Goal: Task Accomplishment & Management: Complete application form

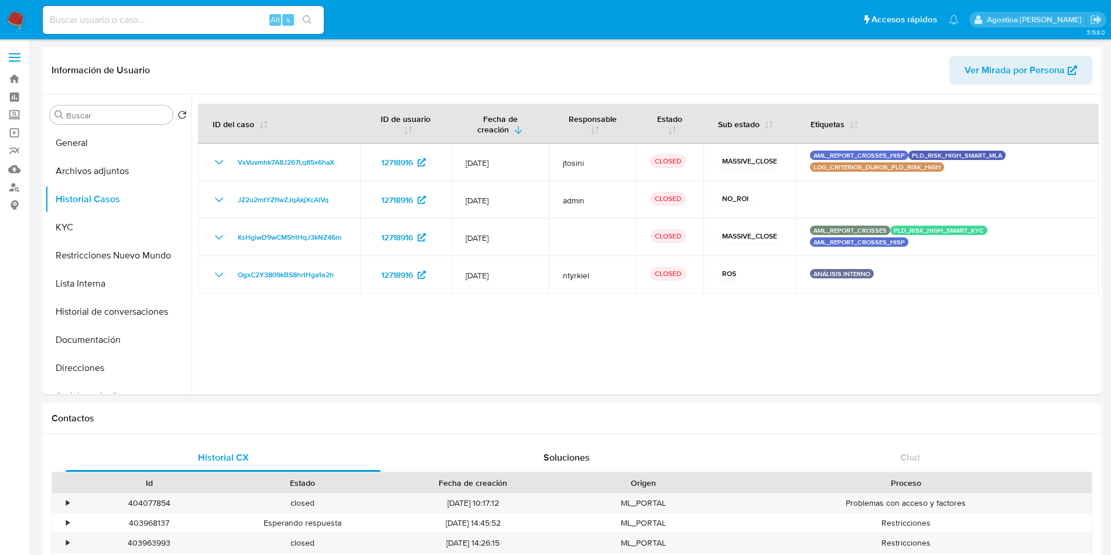
select select "10"
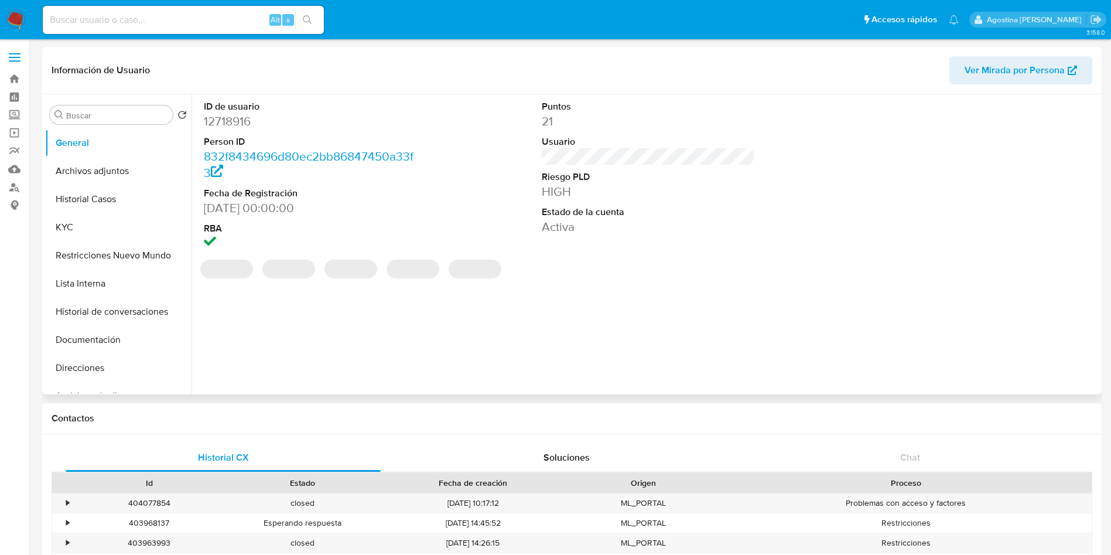
select select "10"
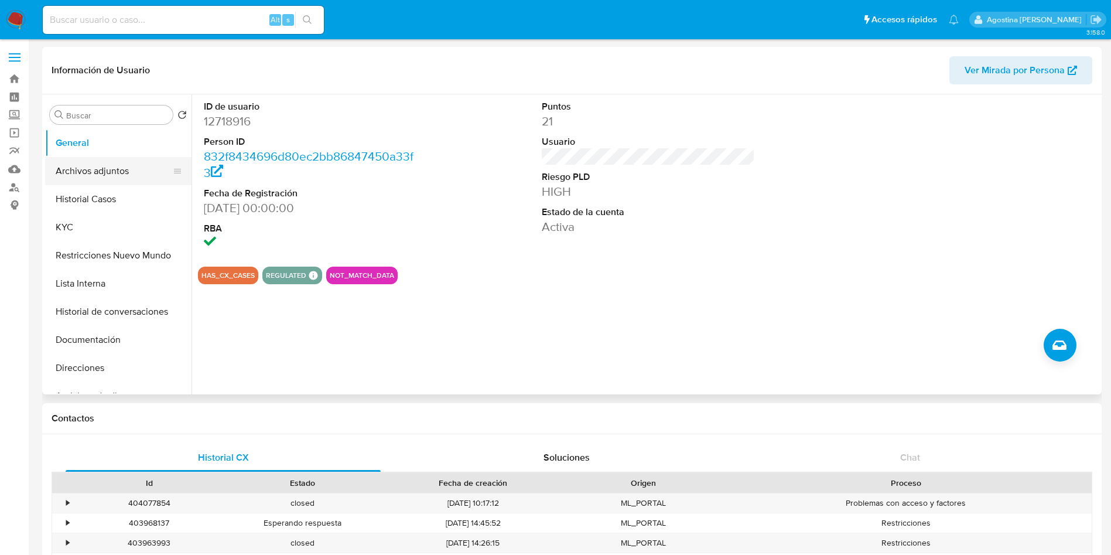
click at [119, 176] on button "Archivos adjuntos" at bounding box center [113, 171] width 137 height 28
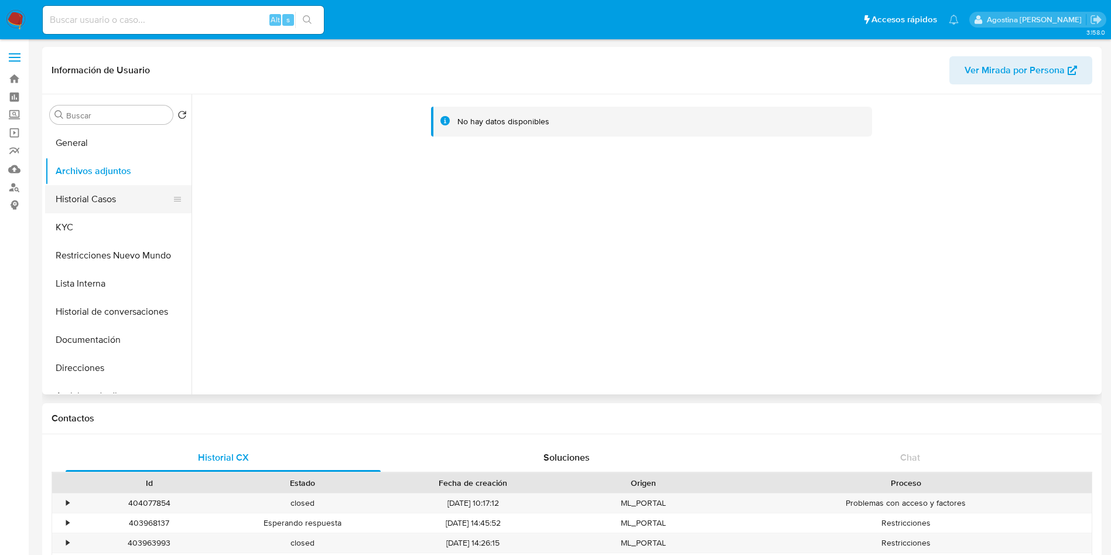
click at [105, 191] on button "Historial Casos" at bounding box center [113, 199] width 137 height 28
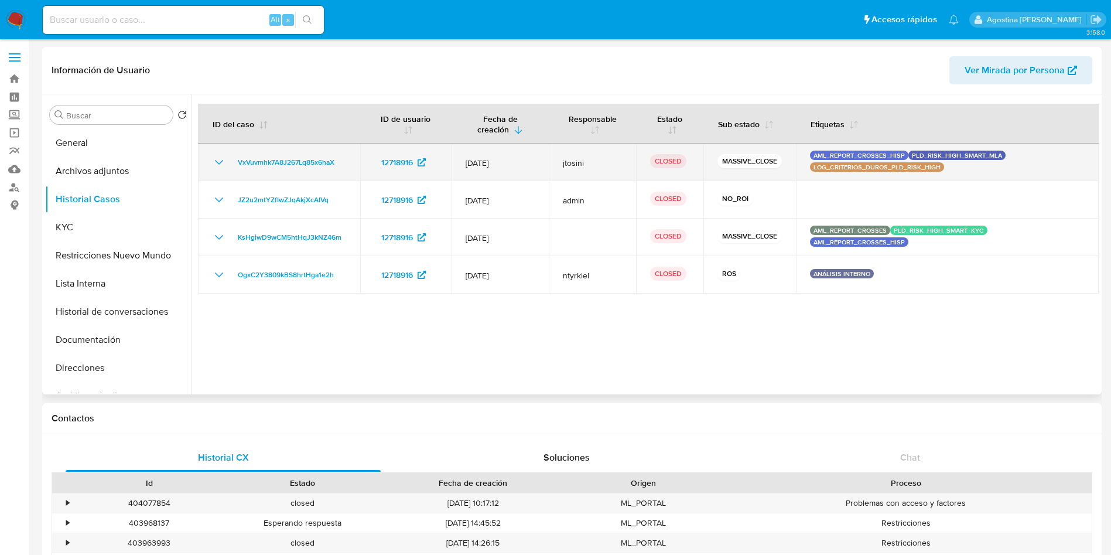
click at [225, 166] on icon "Mostrar/Ocultar" at bounding box center [219, 162] width 14 height 14
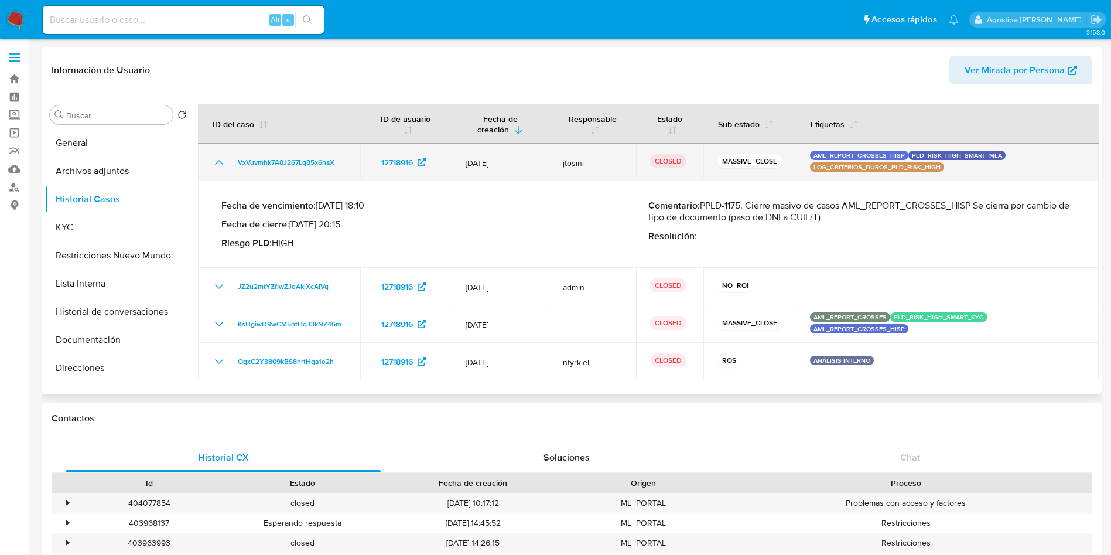
click at [220, 166] on icon "Mostrar/Ocultar" at bounding box center [219, 162] width 14 height 14
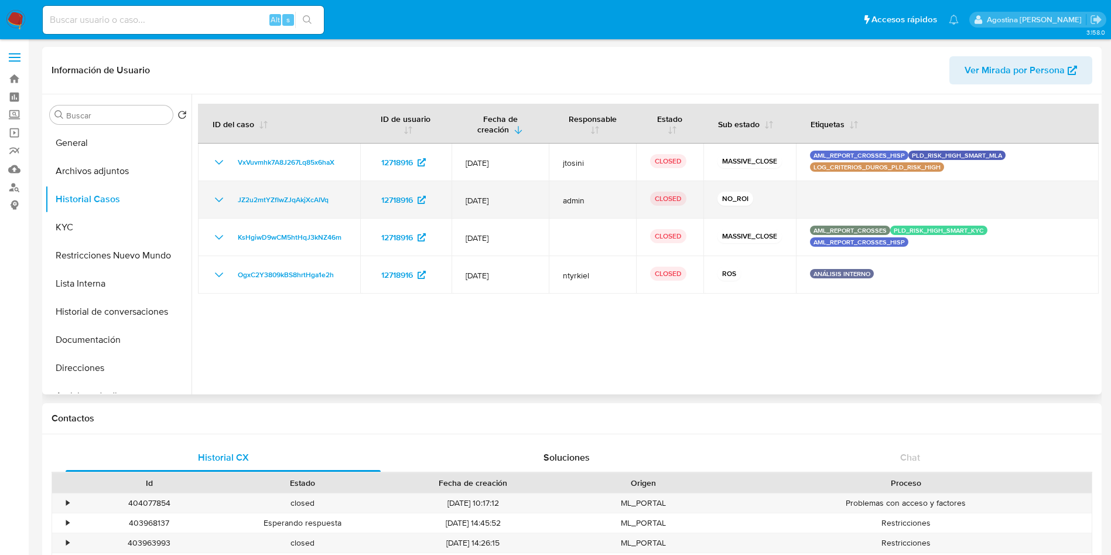
click at [221, 203] on icon "Mostrar/Ocultar" at bounding box center [219, 200] width 14 height 14
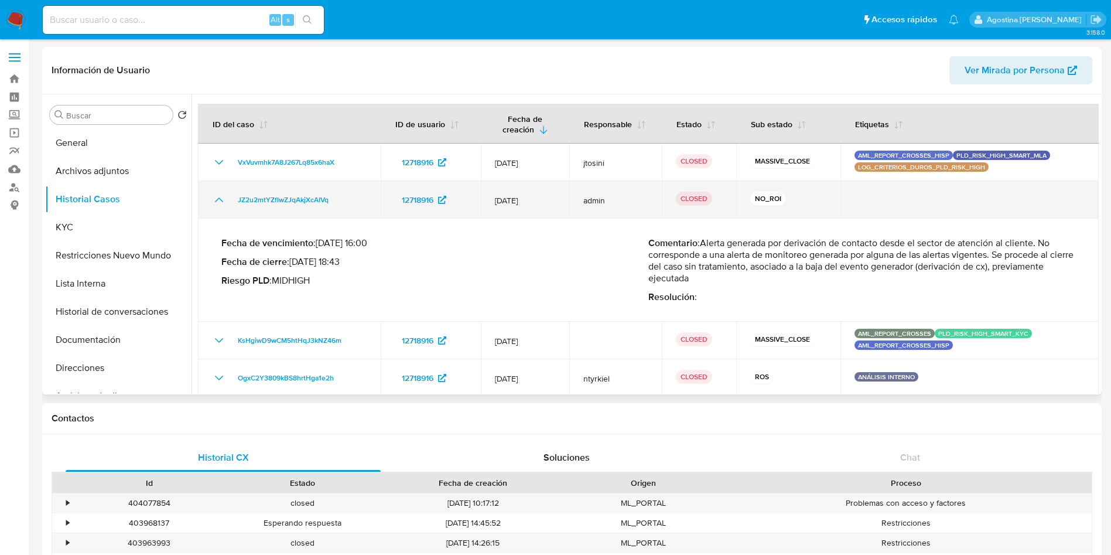
click at [221, 203] on icon "Mostrar/Ocultar" at bounding box center [219, 200] width 14 height 14
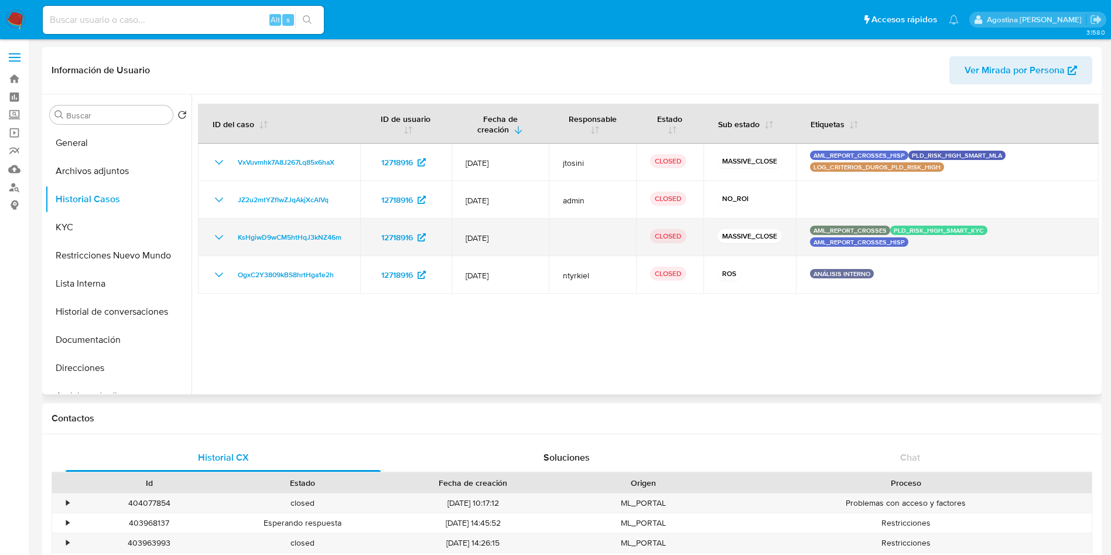
click at [220, 235] on icon "Mostrar/Ocultar" at bounding box center [219, 237] width 14 height 14
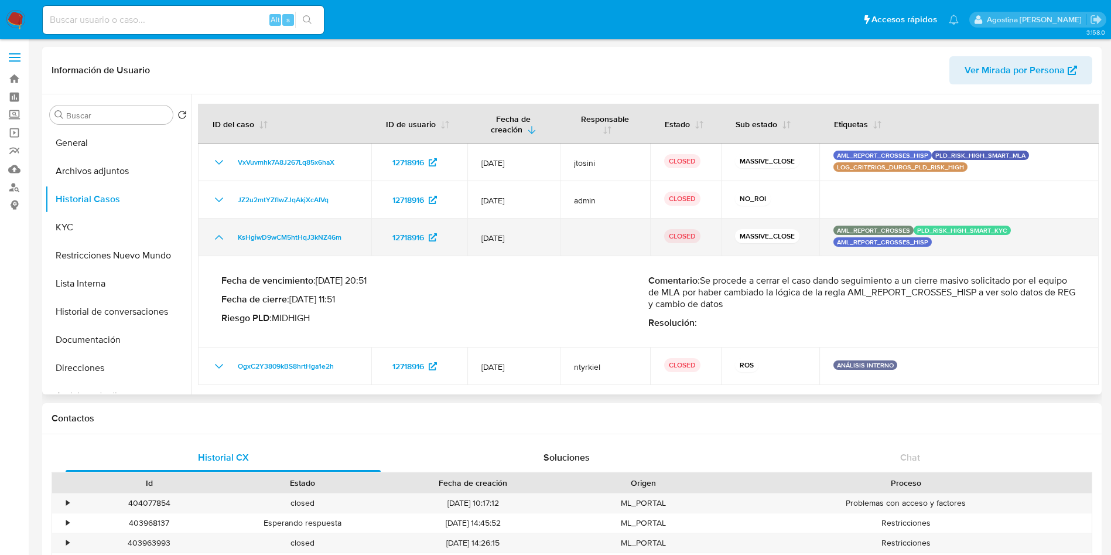
click at [220, 235] on icon "Mostrar/Ocultar" at bounding box center [219, 237] width 14 height 14
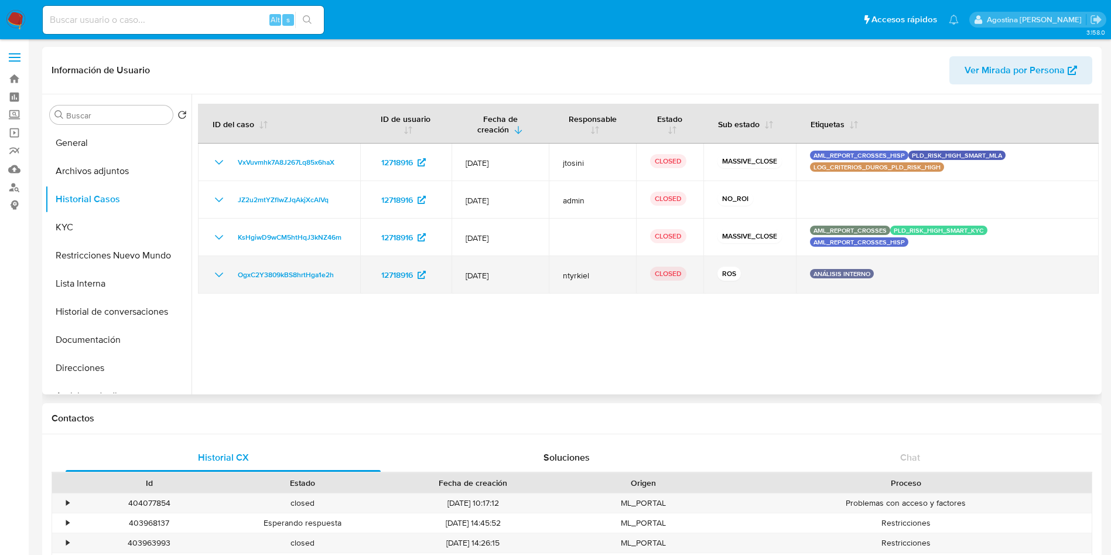
click at [219, 271] on icon "Mostrar/Ocultar" at bounding box center [219, 275] width 14 height 14
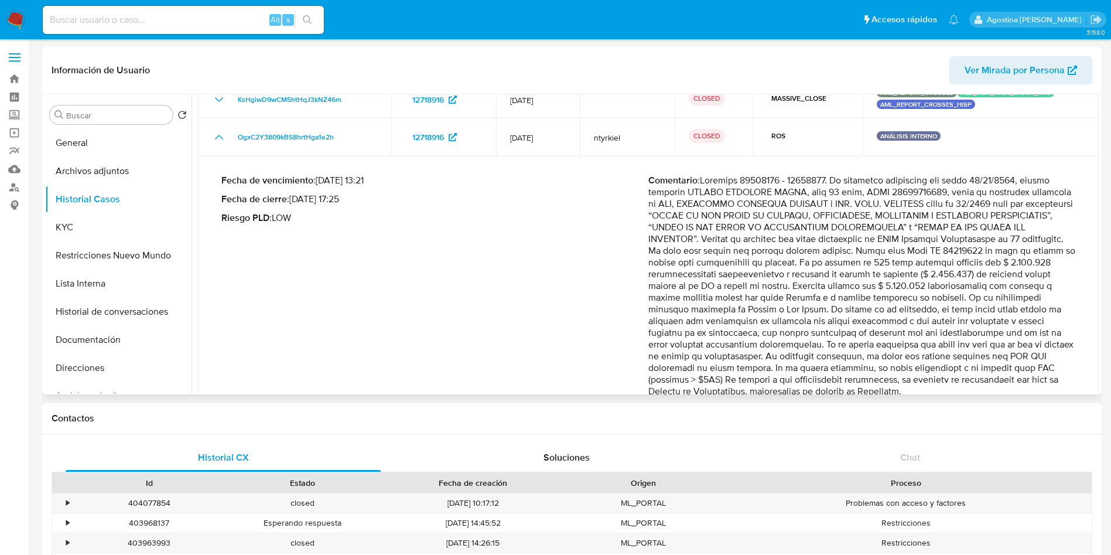
scroll to position [176, 0]
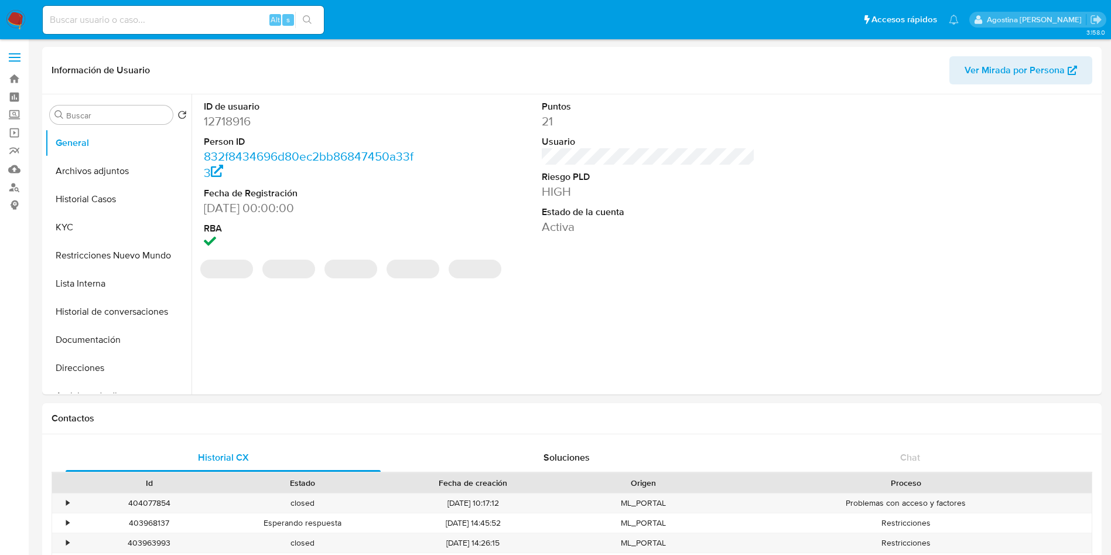
select select "10"
click at [112, 159] on button "Archivos adjuntos" at bounding box center [113, 171] width 137 height 28
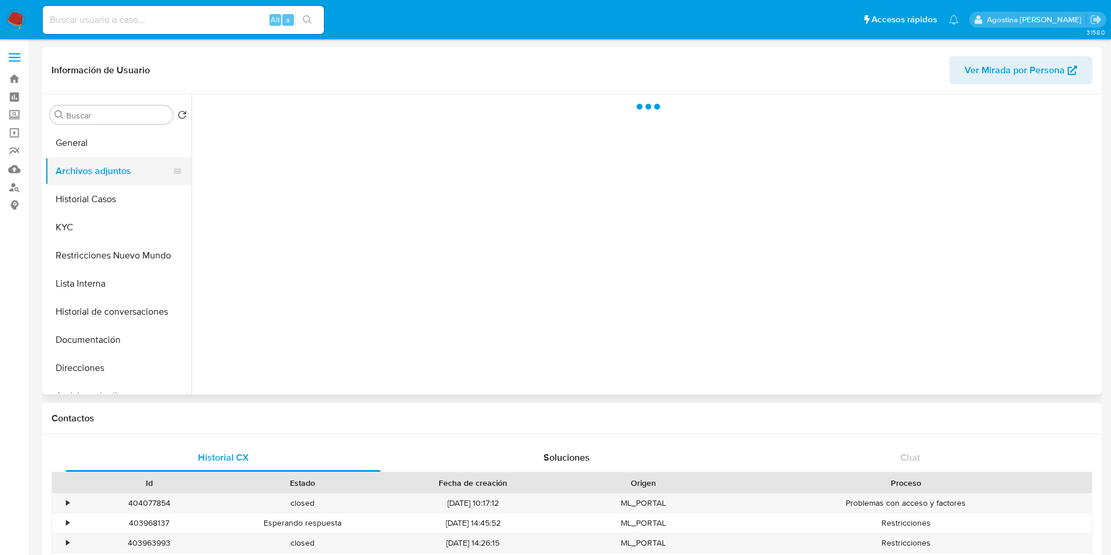
select select "10"
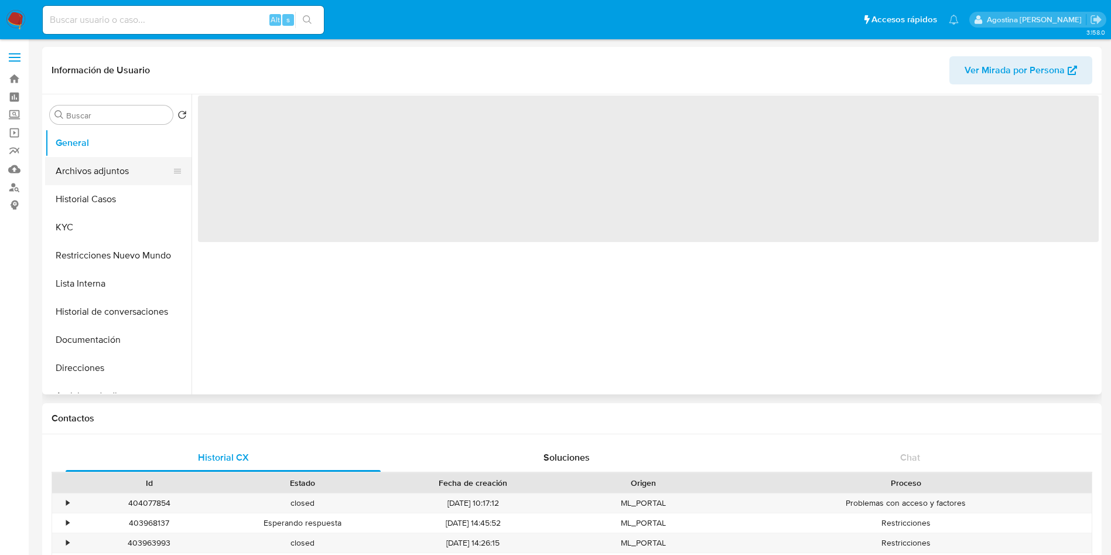
click at [88, 162] on button "Archivos adjuntos" at bounding box center [113, 171] width 137 height 28
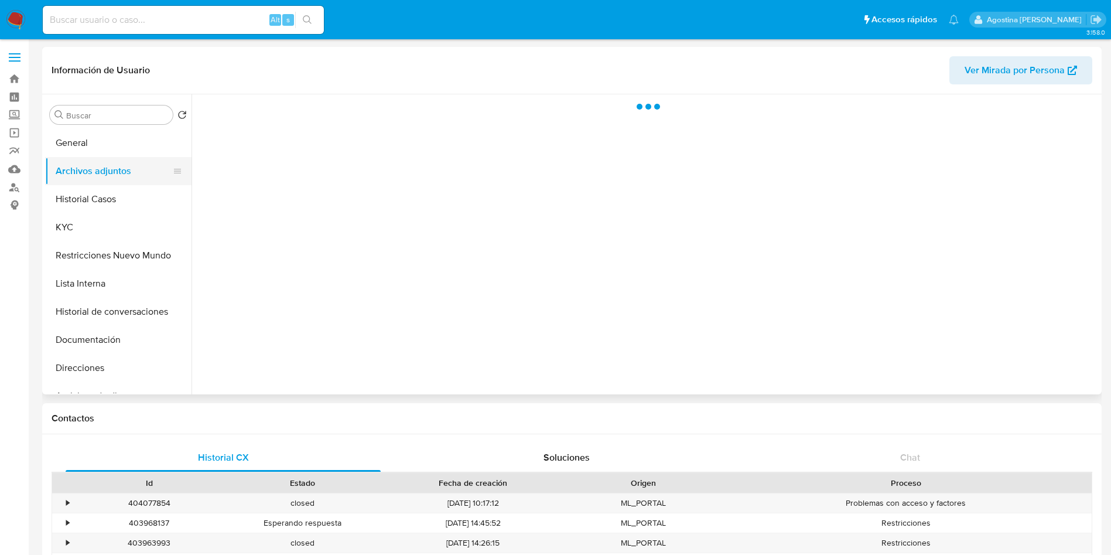
select select "10"
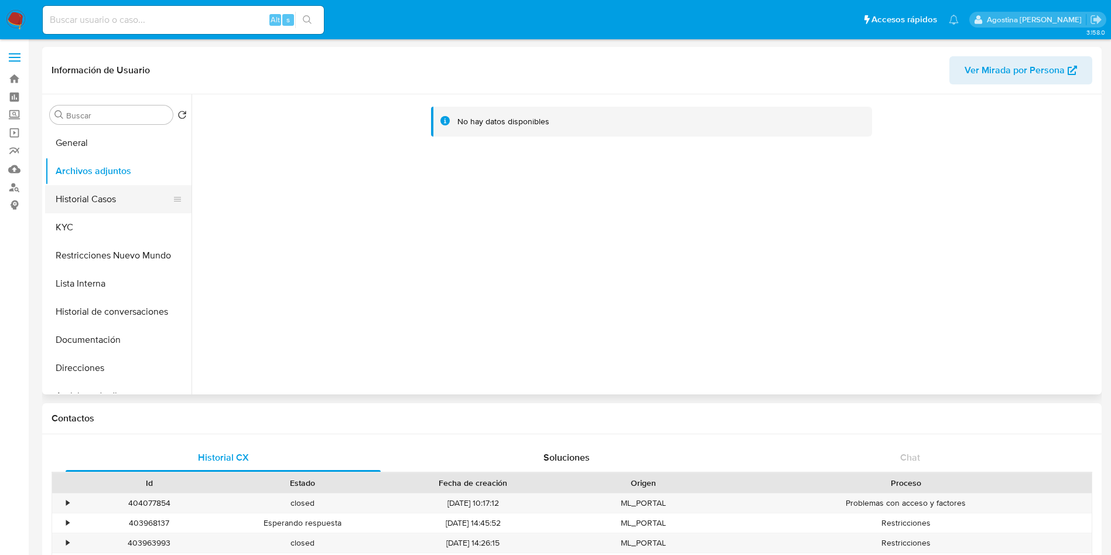
click at [87, 197] on button "Historial Casos" at bounding box center [113, 199] width 137 height 28
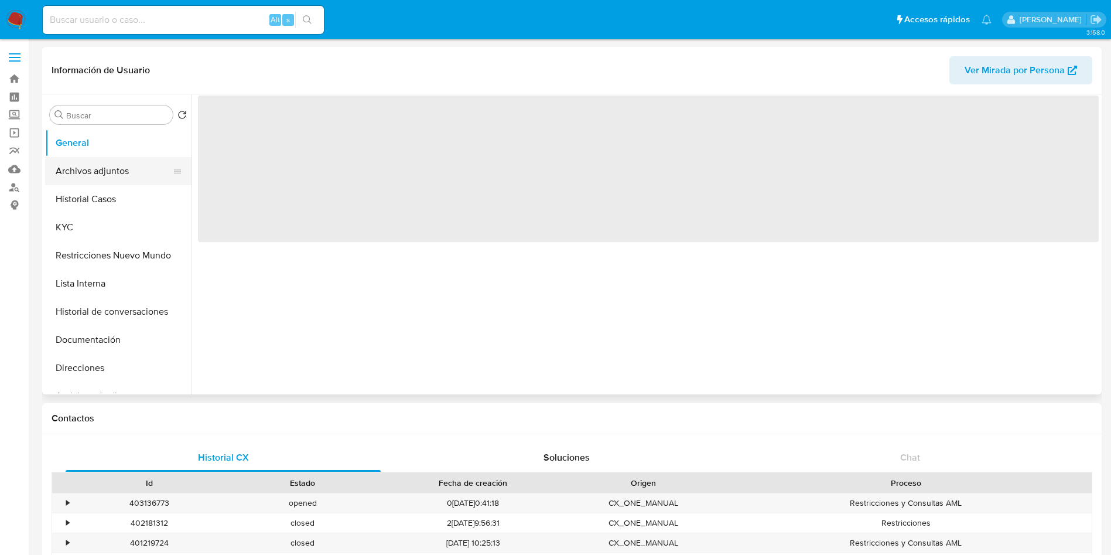
click at [102, 175] on button "Archivos adjuntos" at bounding box center [113, 171] width 137 height 28
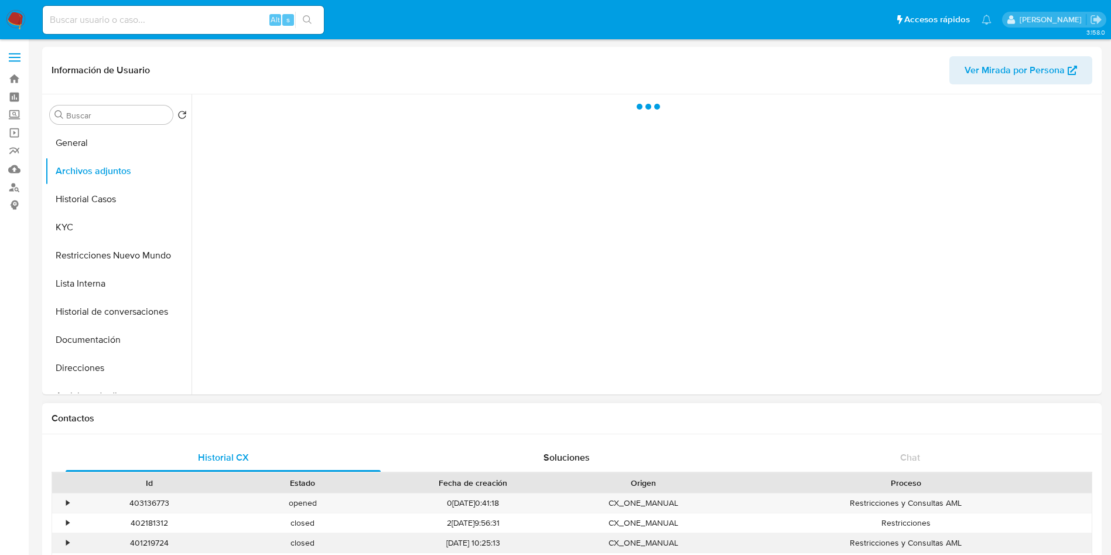
select select "10"
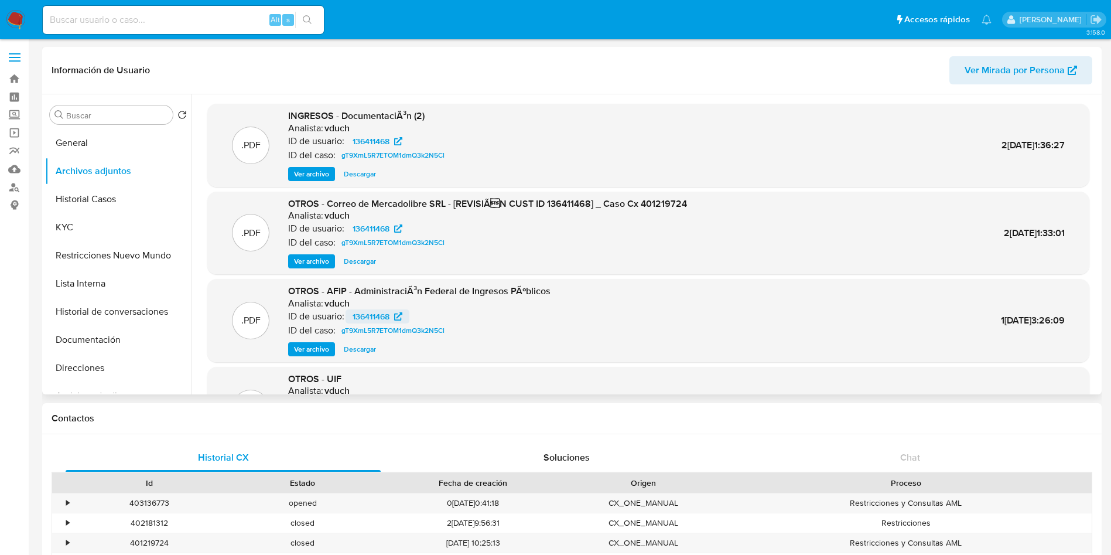
scroll to position [98, 0]
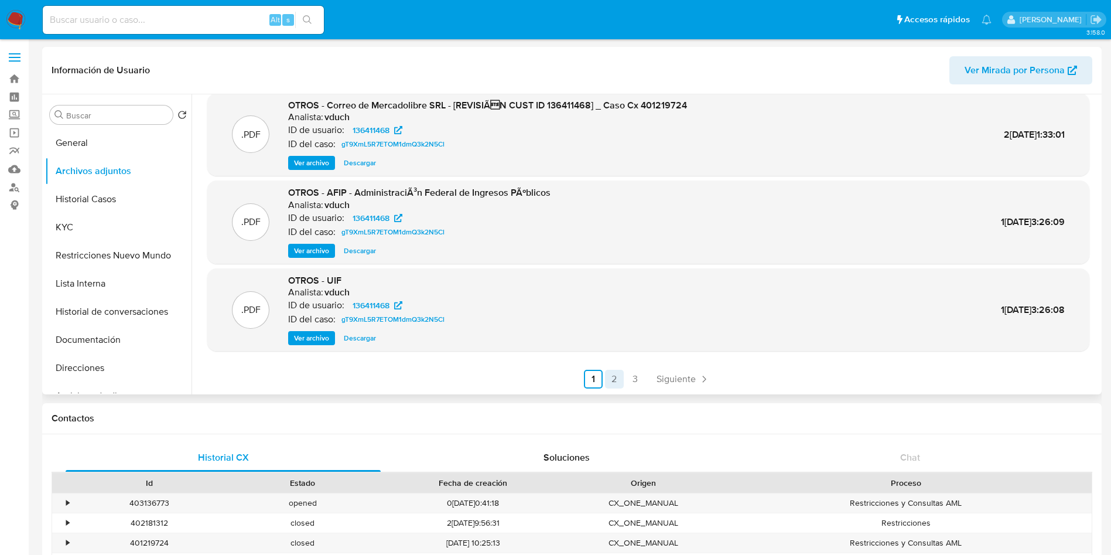
click at [611, 386] on link "2" at bounding box center [614, 379] width 19 height 19
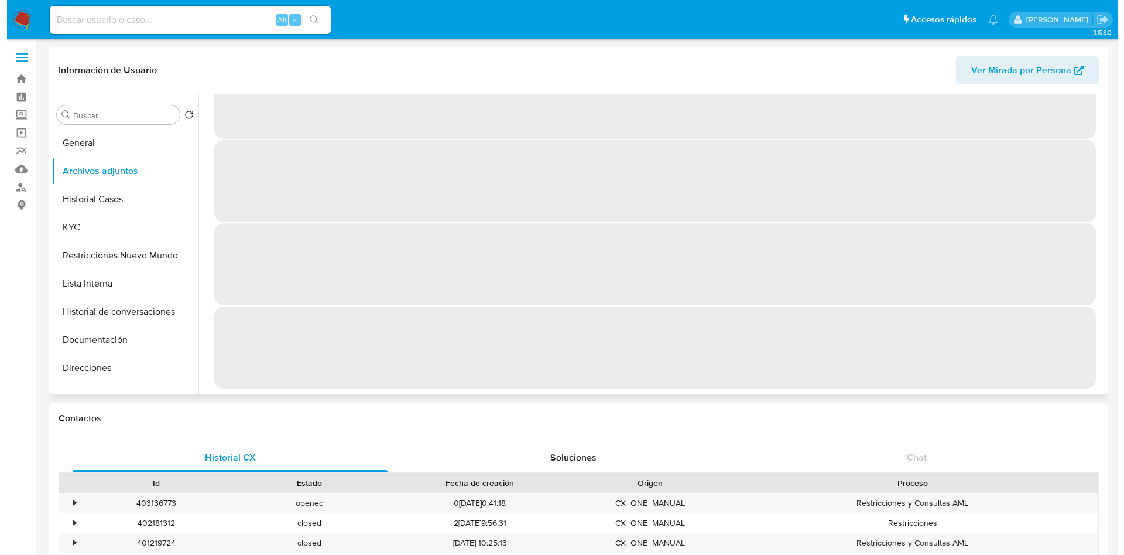
scroll to position [0, 0]
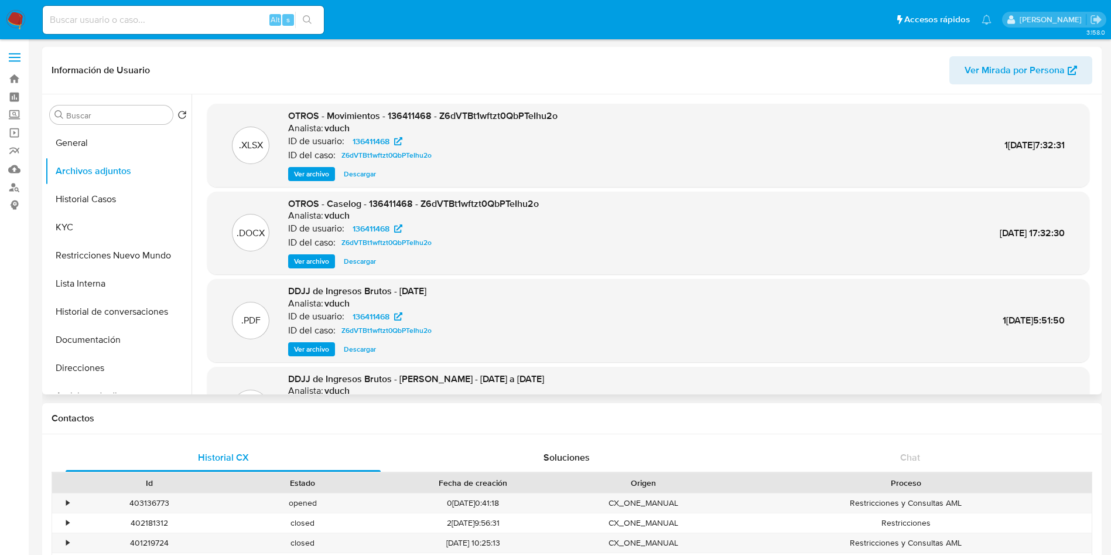
click at [324, 261] on span "Ver archivo" at bounding box center [311, 261] width 35 height 12
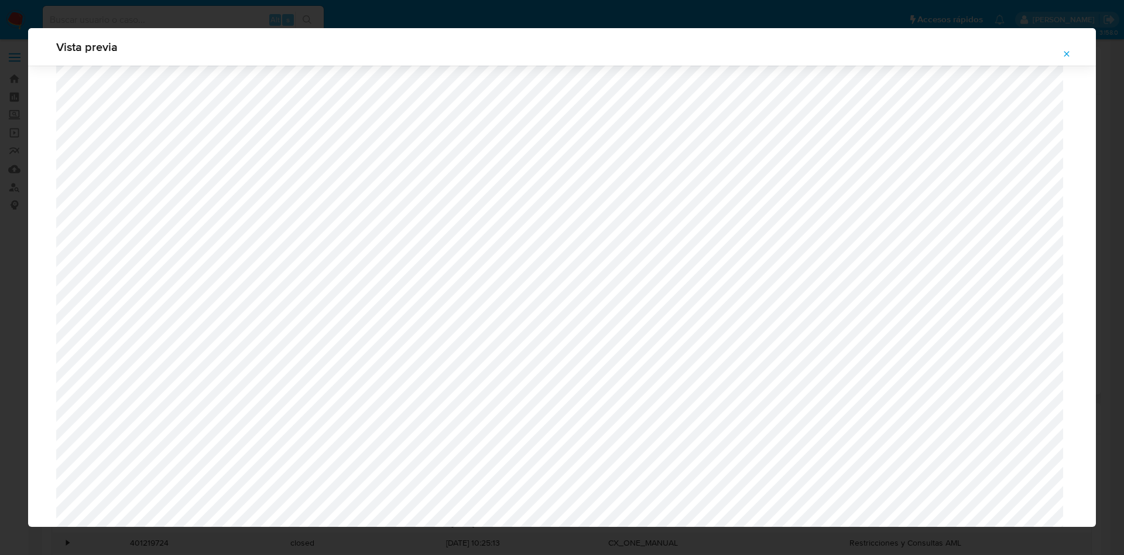
scroll to position [504, 0]
click at [1066, 57] on icon "Attachment preview" at bounding box center [1066, 53] width 9 height 9
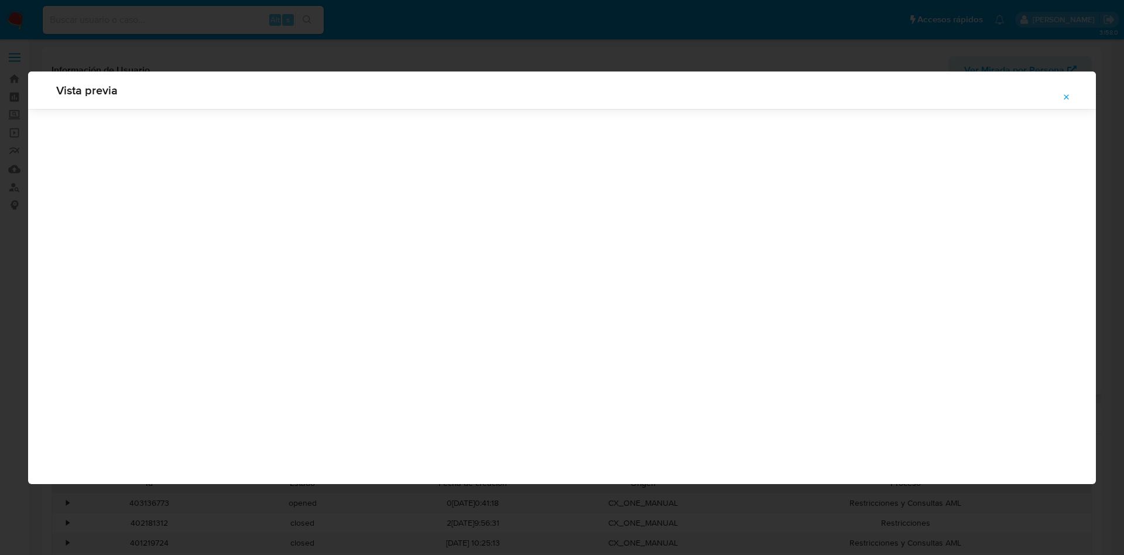
scroll to position [0, 0]
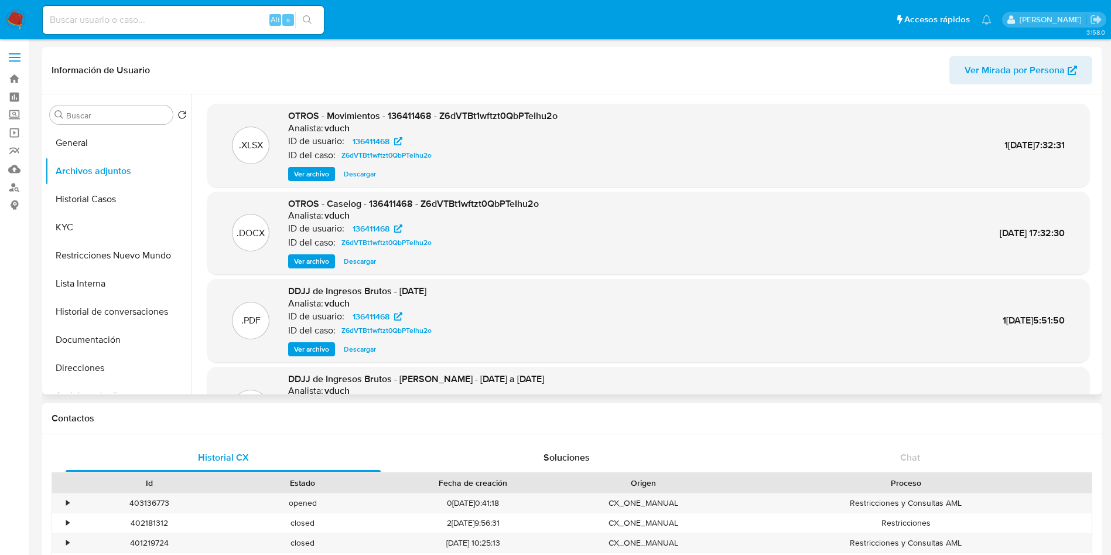
click at [323, 258] on span "Ver archivo" at bounding box center [311, 261] width 35 height 12
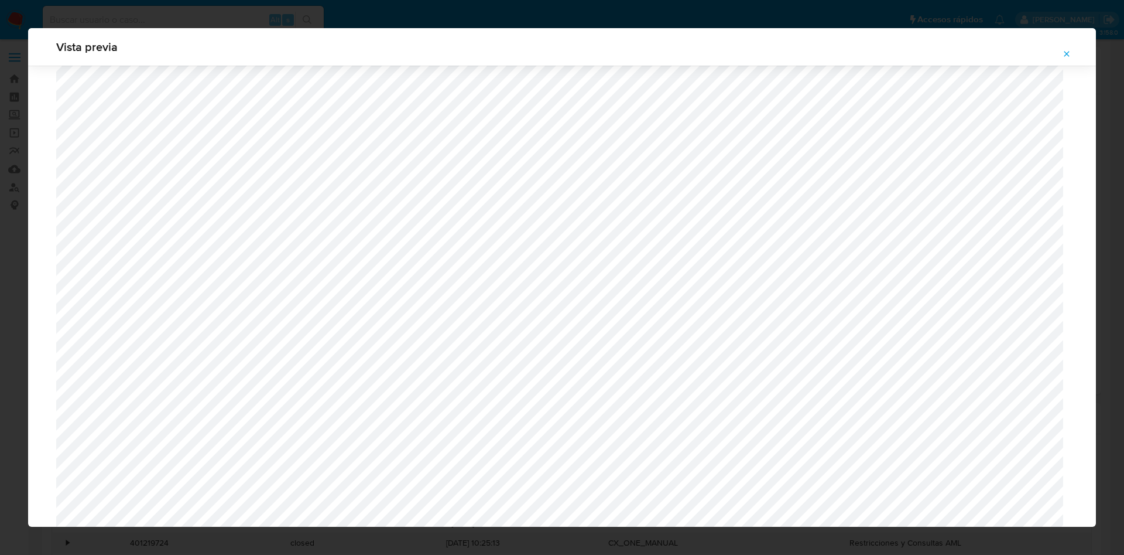
scroll to position [679, 0]
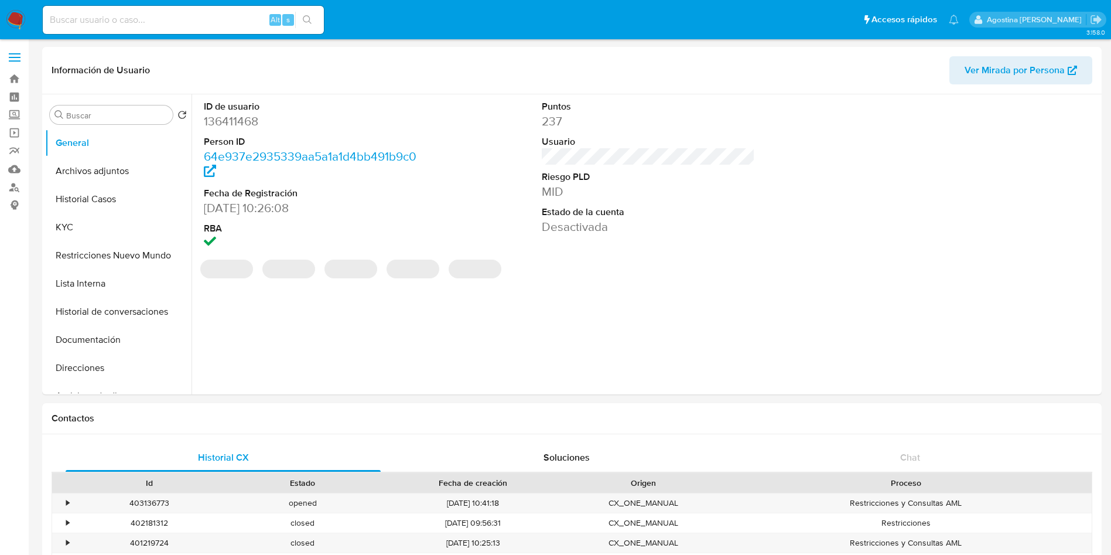
select select "10"
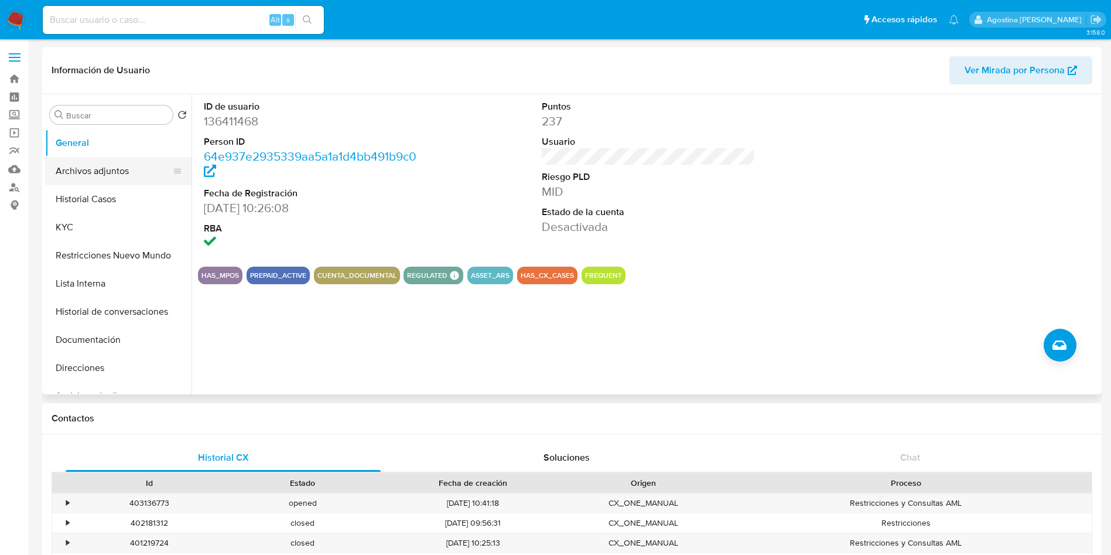
click at [111, 167] on button "Archivos adjuntos" at bounding box center [113, 171] width 137 height 28
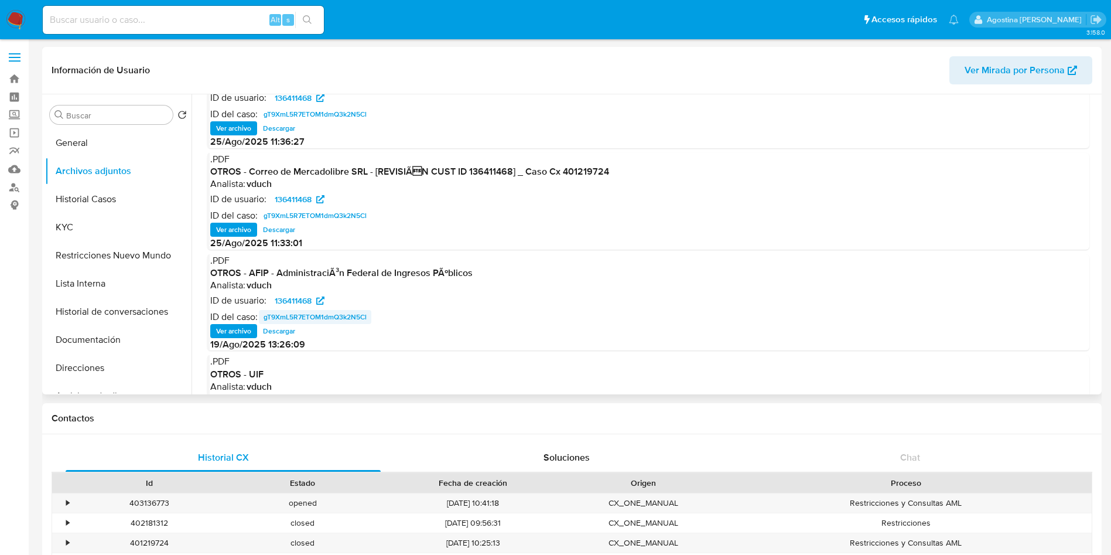
scroll to position [98, 0]
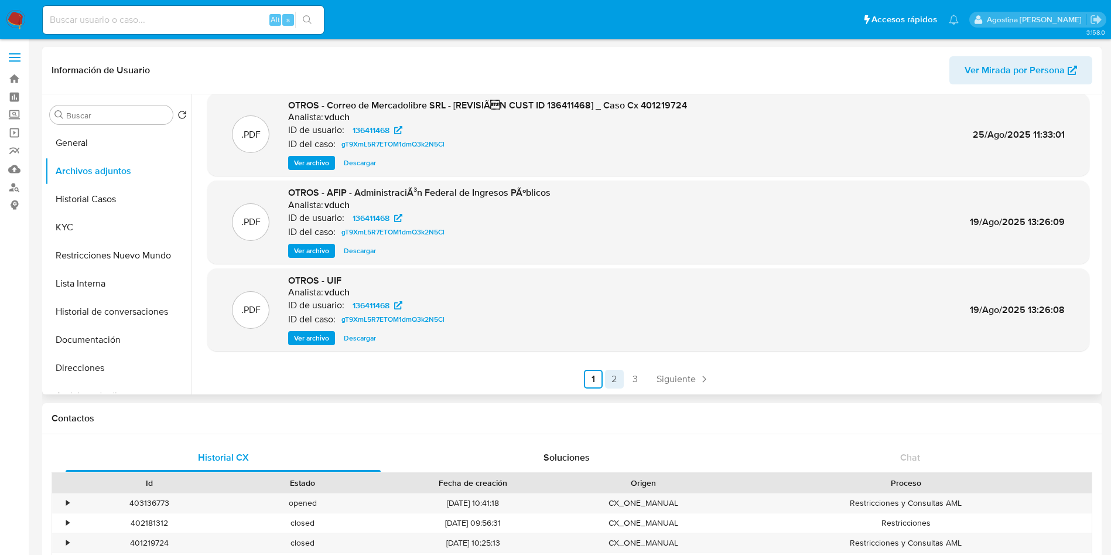
click at [611, 375] on link "2" at bounding box center [614, 379] width 19 height 19
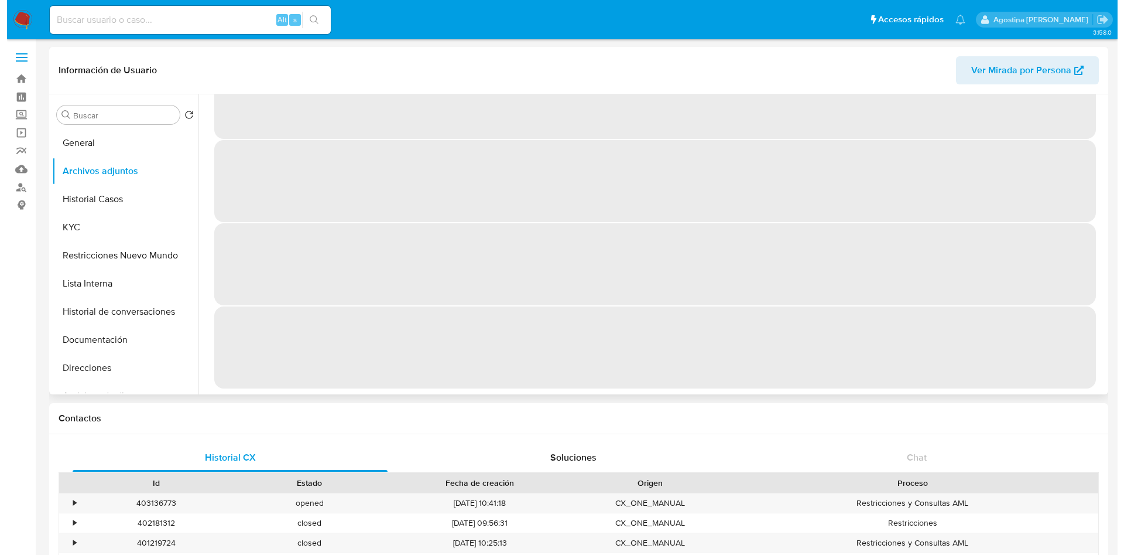
scroll to position [0, 0]
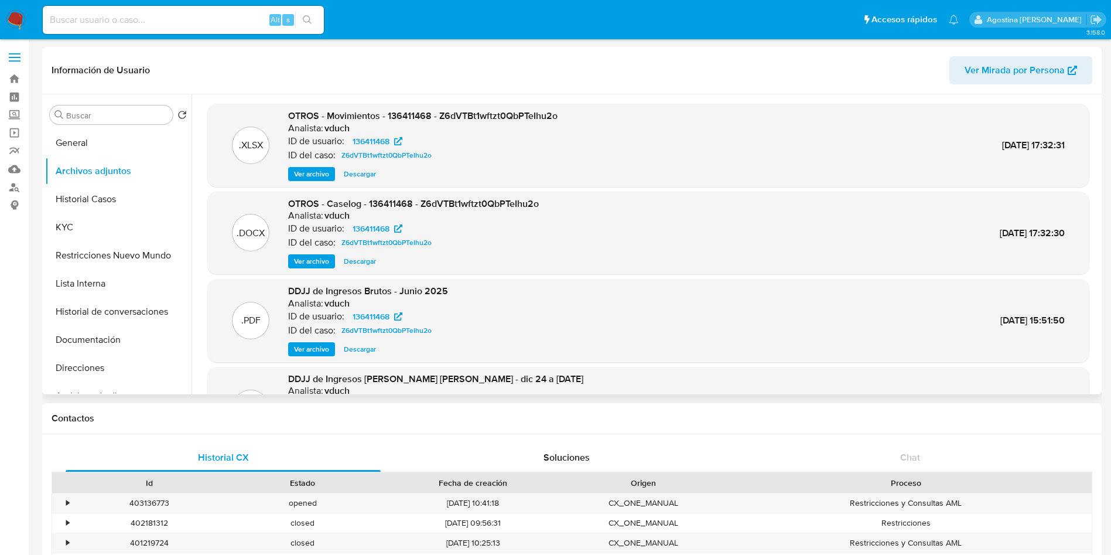
click at [315, 258] on span "Ver archivo" at bounding box center [311, 261] width 35 height 12
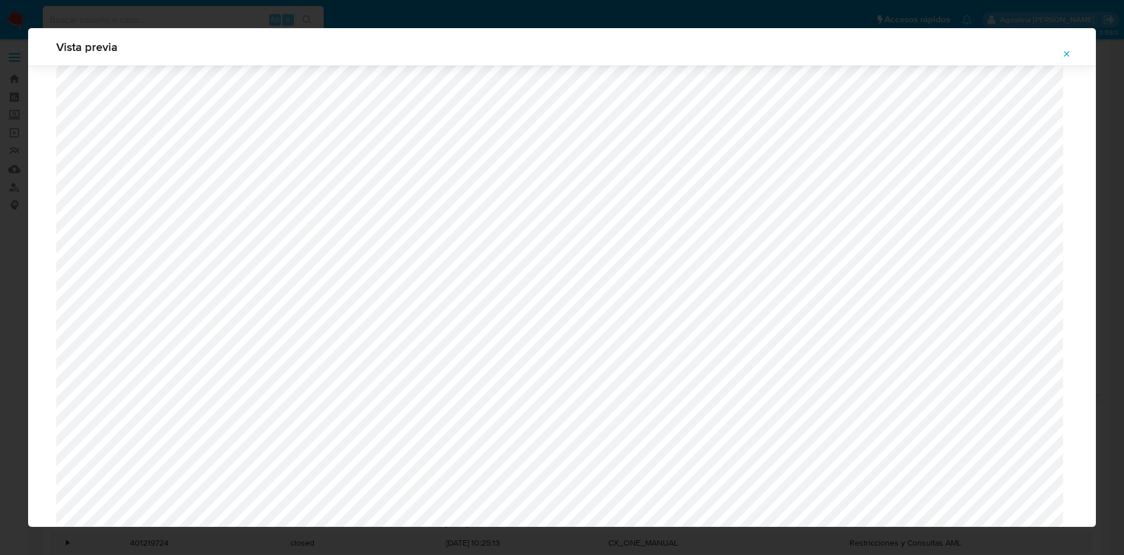
scroll to position [679, 0]
click at [1064, 52] on icon "Attachment preview" at bounding box center [1066, 53] width 9 height 9
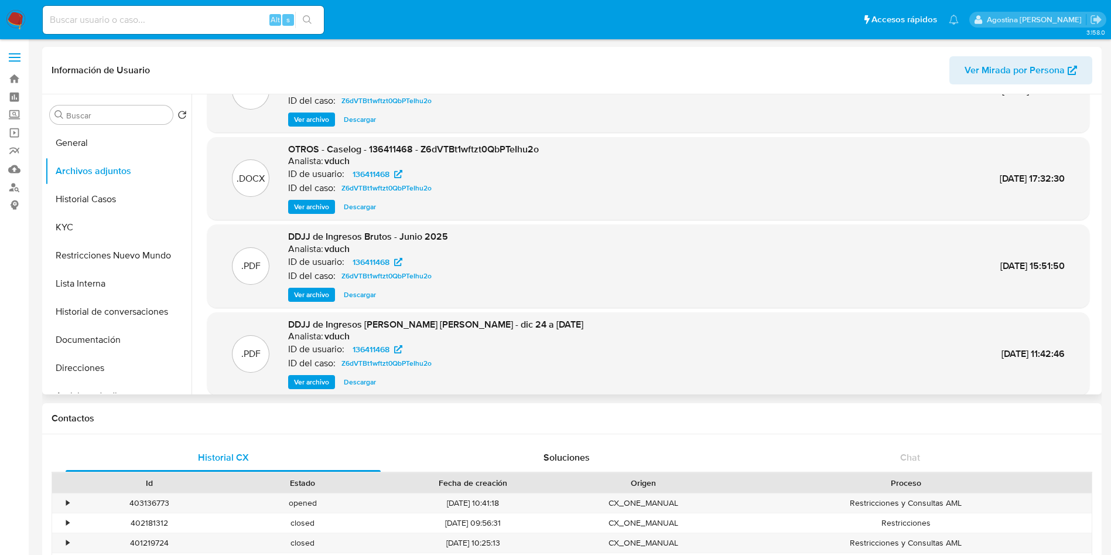
scroll to position [98, 0]
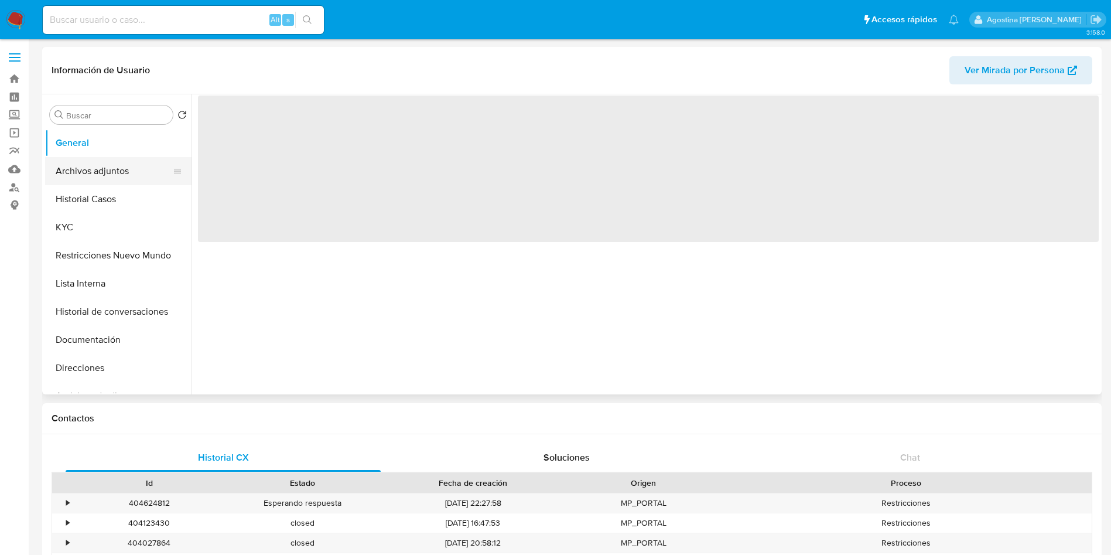
click at [118, 169] on button "Archivos adjuntos" at bounding box center [113, 171] width 137 height 28
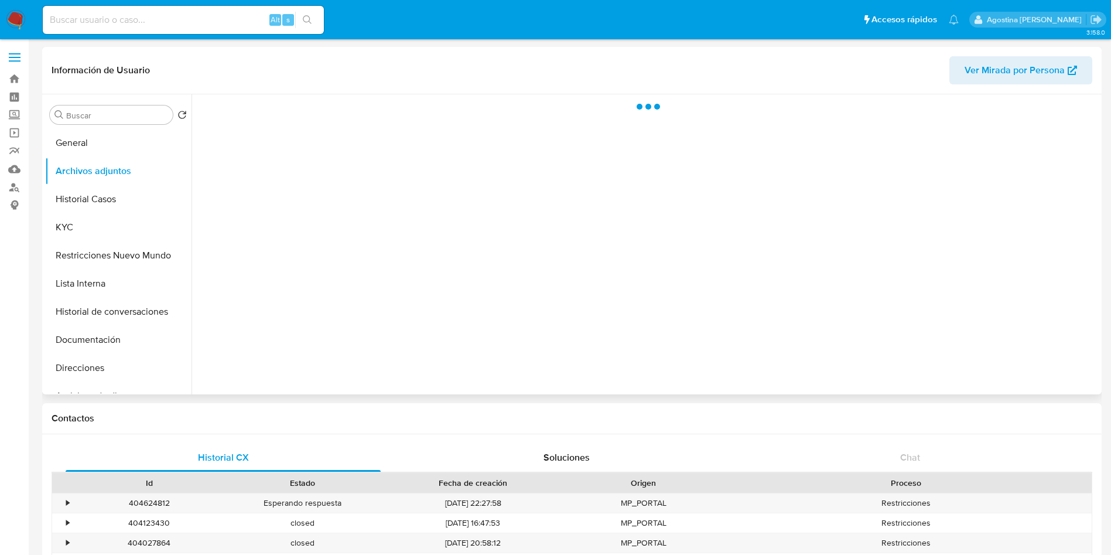
select select "10"
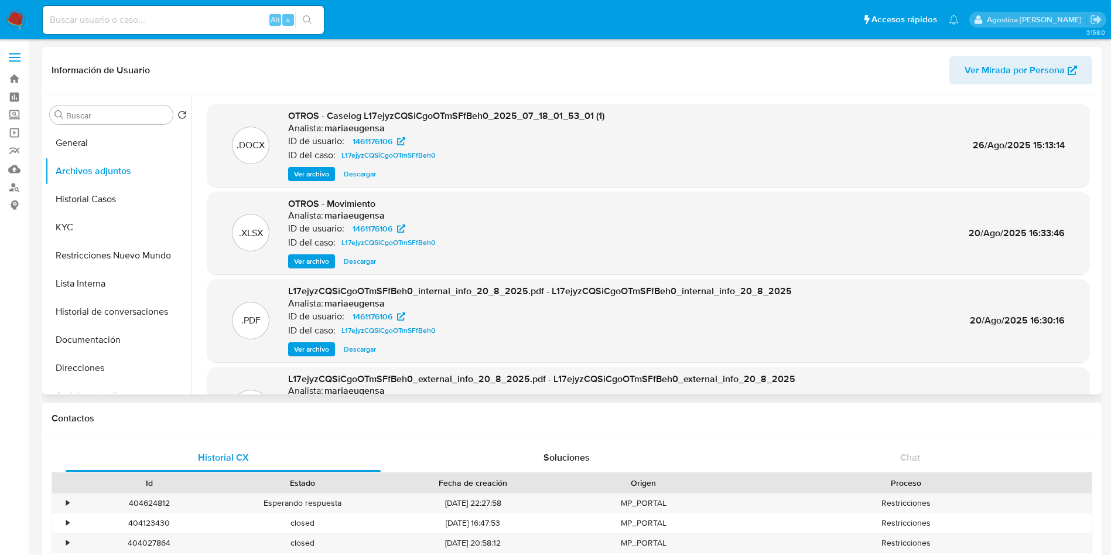
click at [297, 177] on span "Ver archivo" at bounding box center [311, 174] width 35 height 12
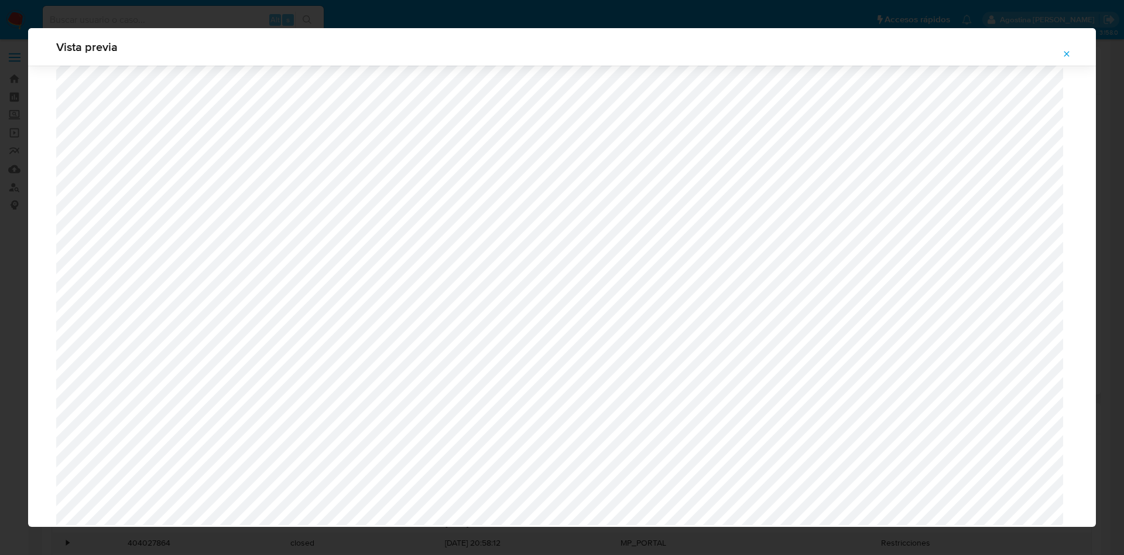
scroll to position [969, 0]
click at [1074, 52] on button "Attachment preview" at bounding box center [1067, 54] width 26 height 19
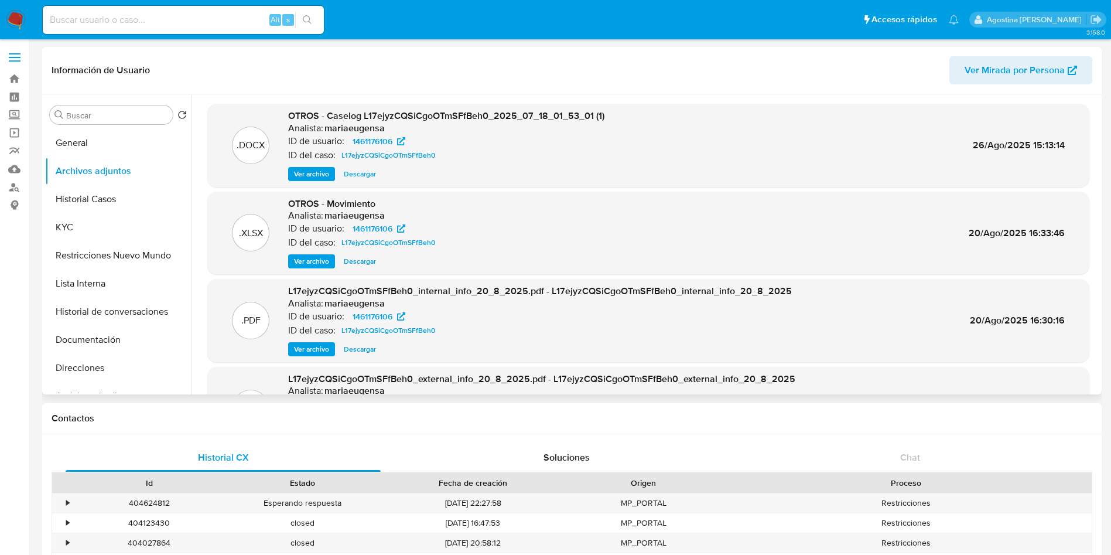
click at [313, 173] on span "Ver archivo" at bounding box center [311, 174] width 35 height 12
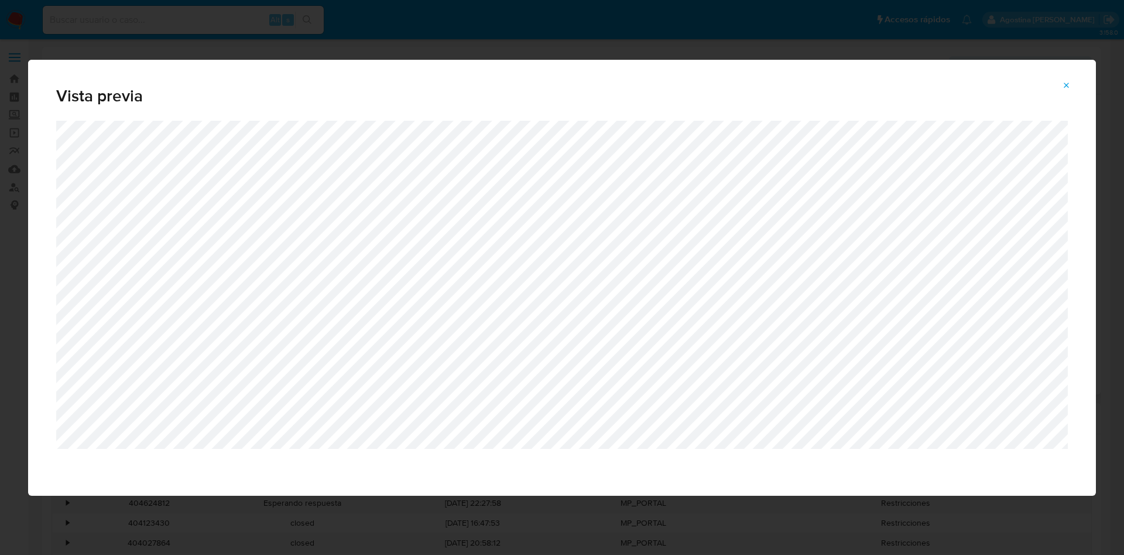
click at [122, 196] on div "Vista previa" at bounding box center [562, 278] width 1068 height 436
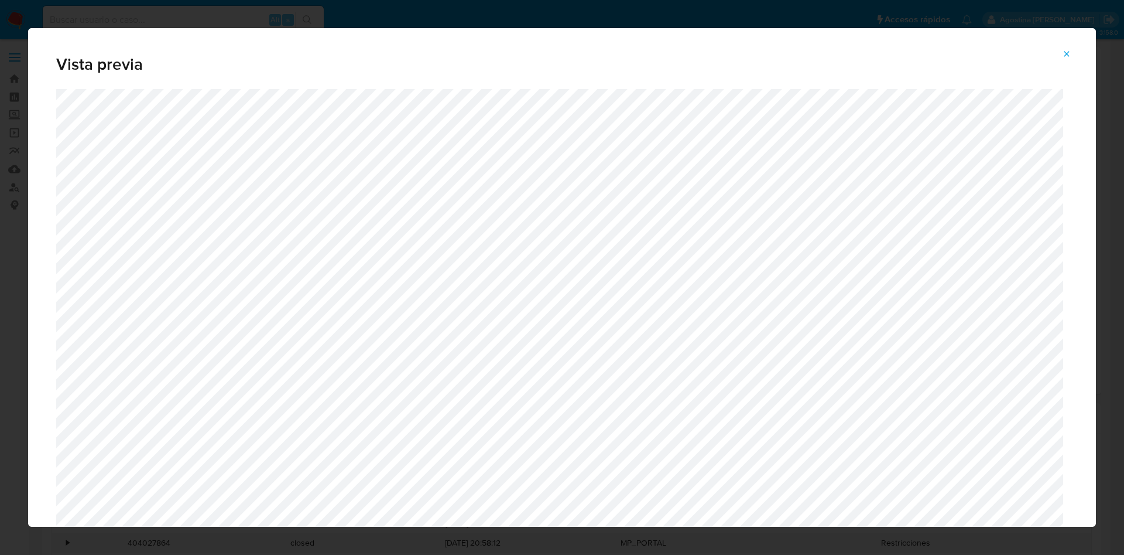
click at [1061, 51] on button "Attachment preview" at bounding box center [1067, 54] width 26 height 19
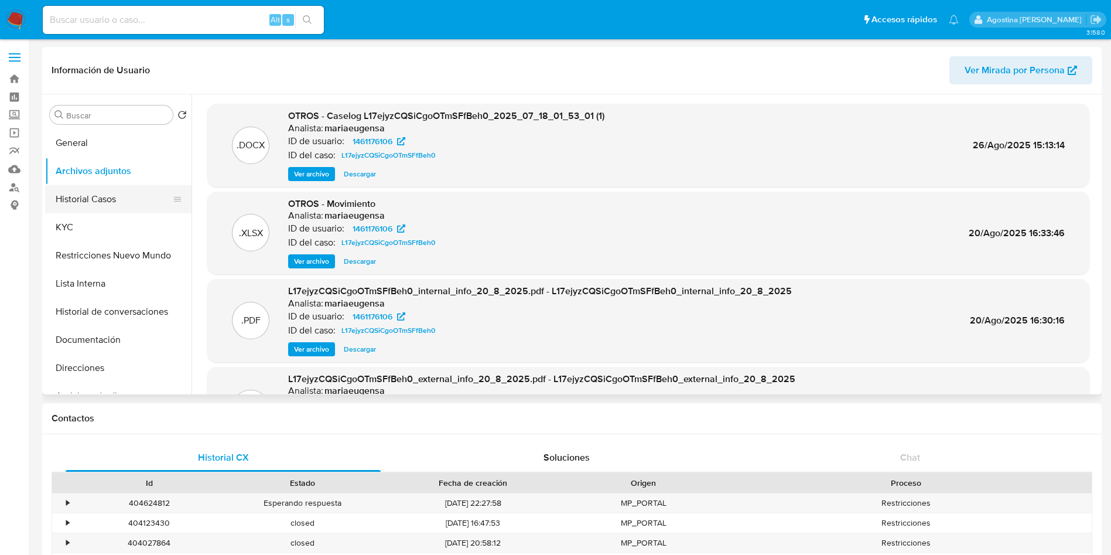
click at [108, 208] on button "Historial Casos" at bounding box center [113, 199] width 137 height 28
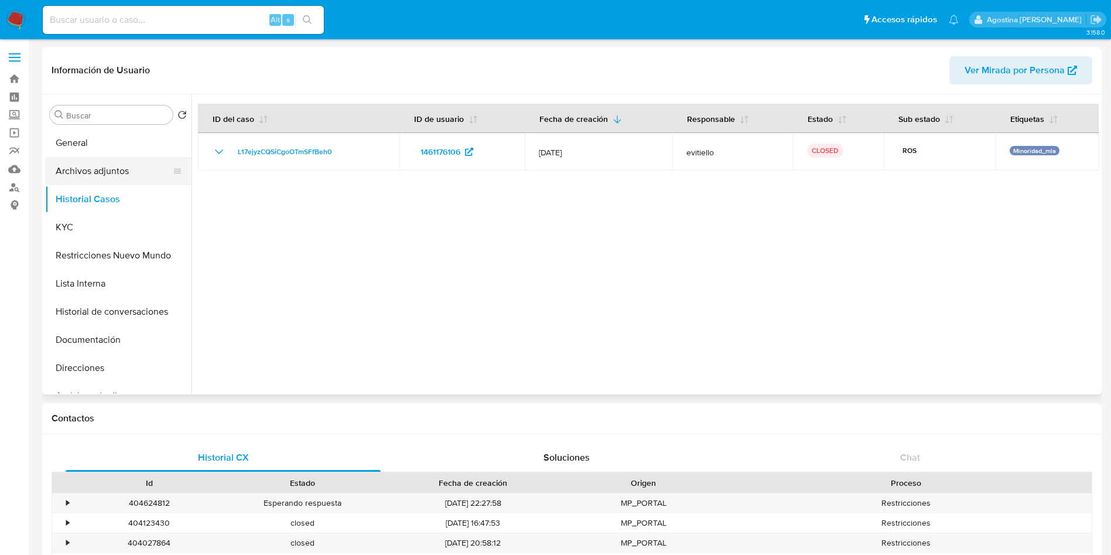
click at [135, 166] on button "Archivos adjuntos" at bounding box center [113, 171] width 137 height 28
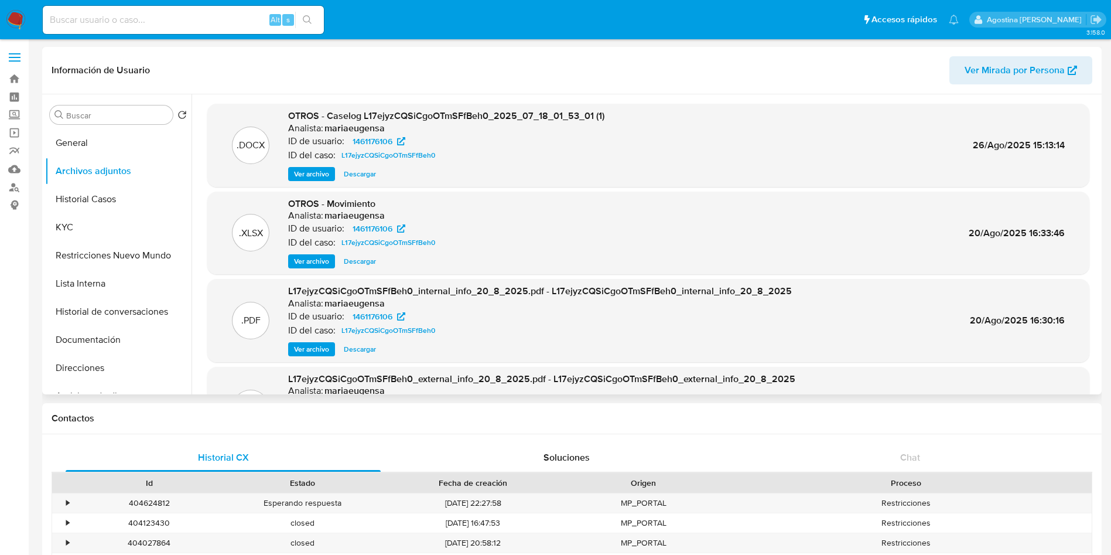
click at [297, 174] on span "Ver archivo" at bounding box center [311, 174] width 35 height 12
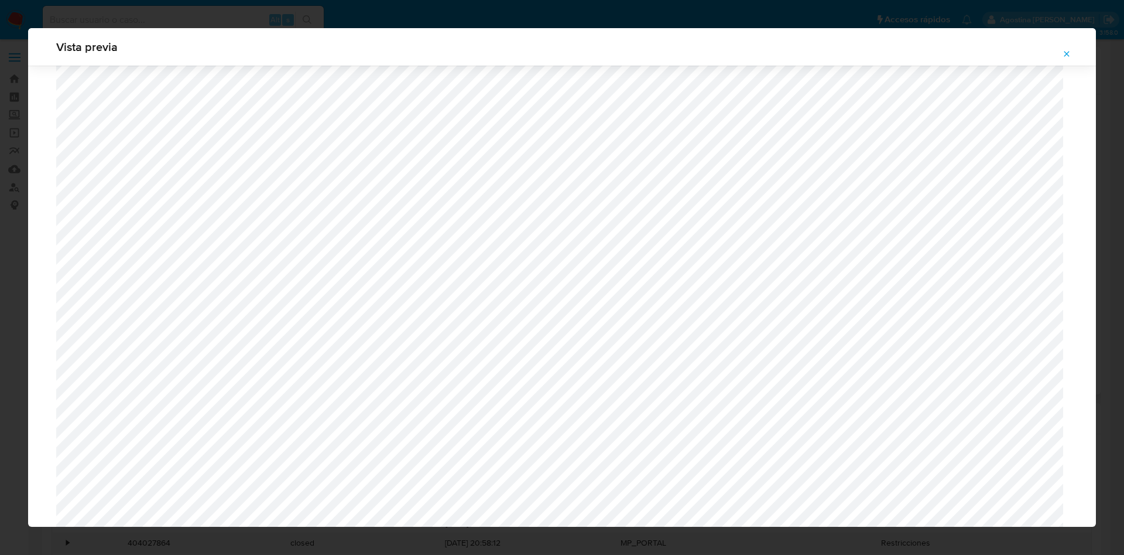
scroll to position [969, 0]
click at [1058, 57] on button "Attachment preview" at bounding box center [1067, 54] width 26 height 19
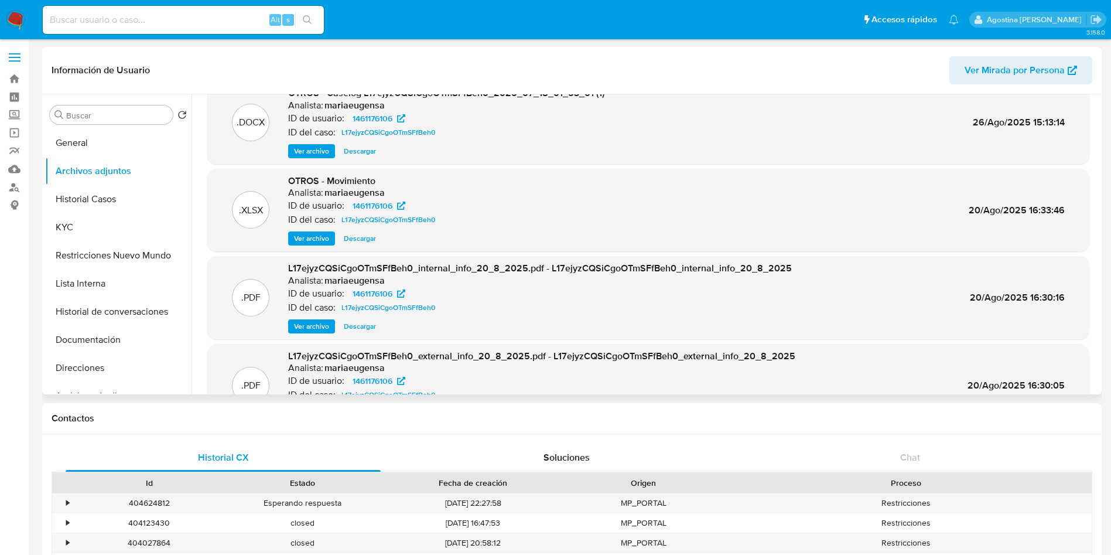
scroll to position [0, 0]
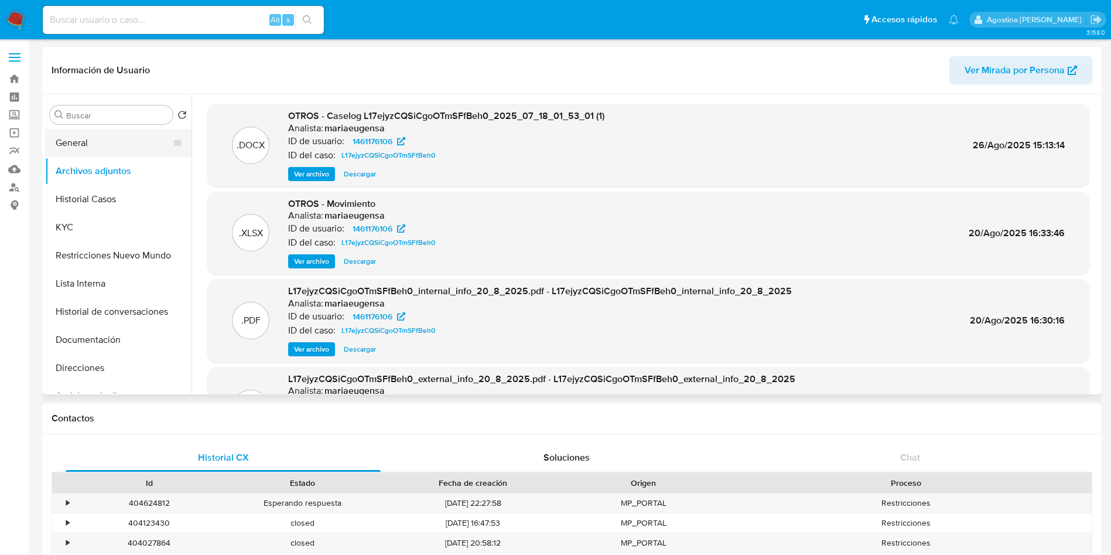
click at [112, 136] on button "General" at bounding box center [113, 143] width 137 height 28
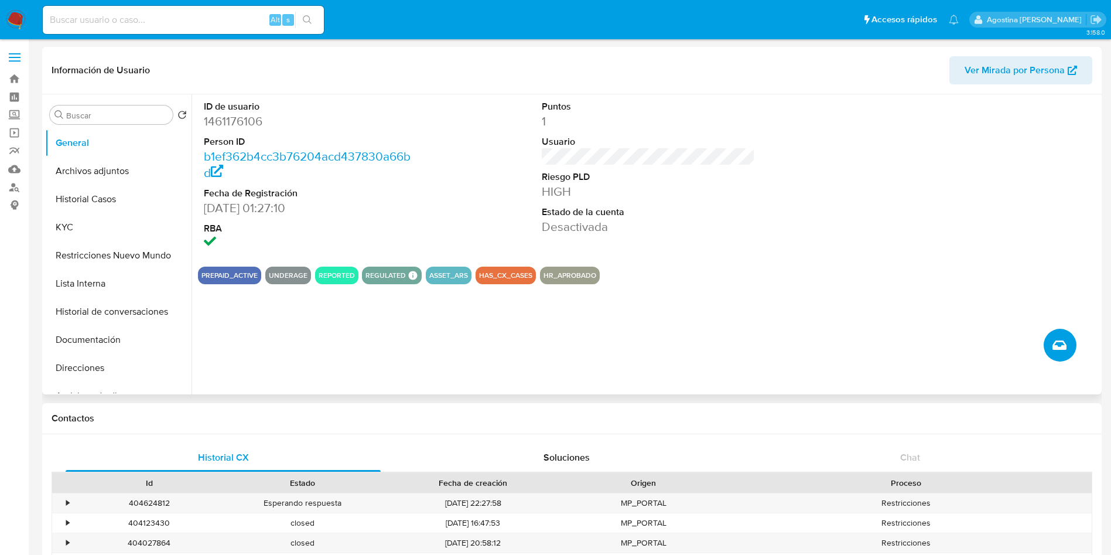
click at [1055, 352] on button "Crear caso manual" at bounding box center [1060, 345] width 33 height 33
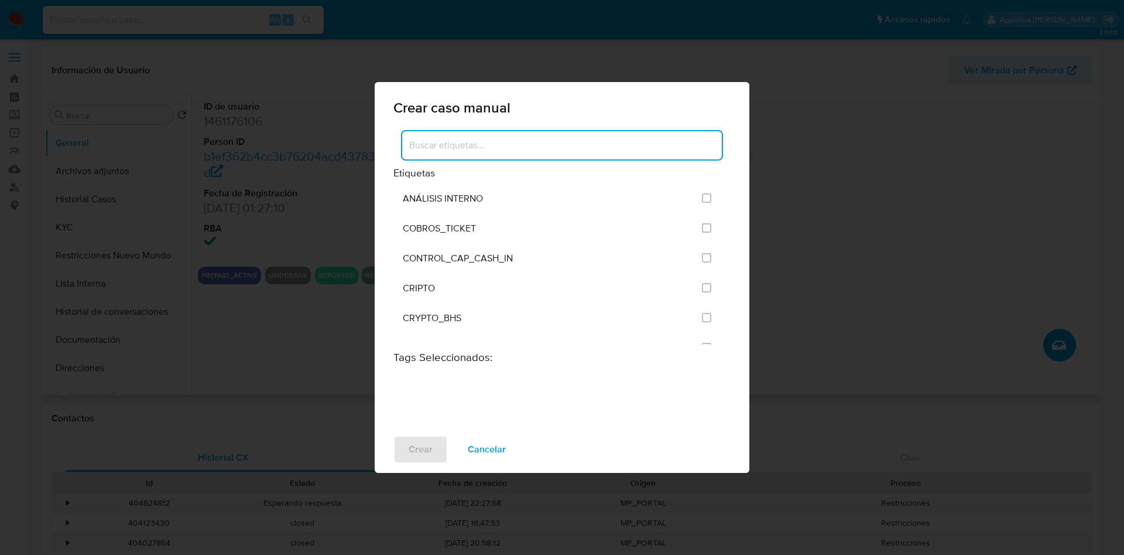
click at [471, 145] on input at bounding box center [562, 145] width 320 height 15
type input "a"
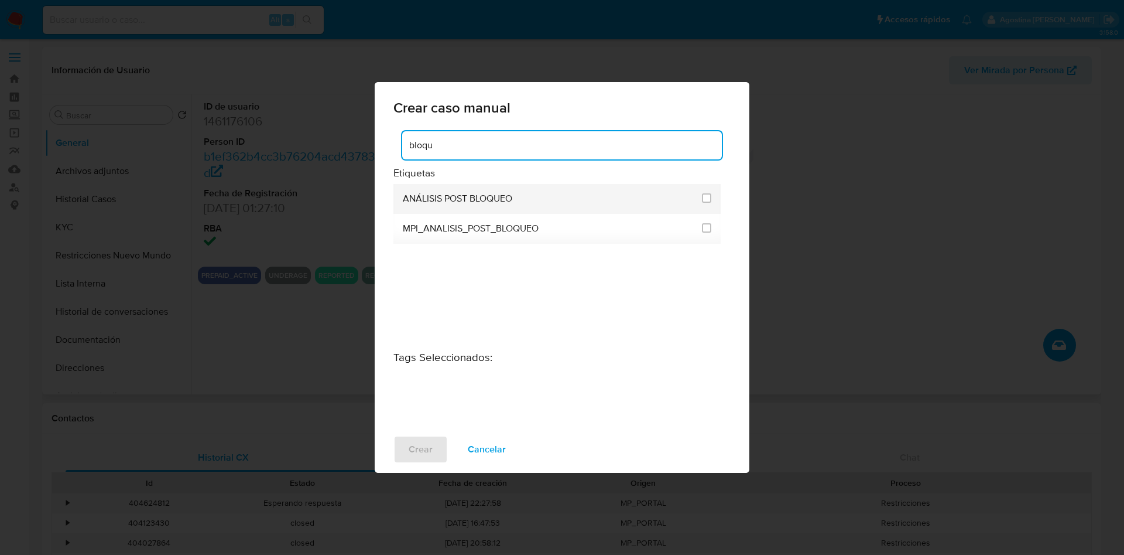
type input "bloqu"
click at [449, 199] on span "ANÁLISIS POST BLOQUEO" at bounding box center [458, 199] width 110 height 12
click at [711, 196] on input "3249" at bounding box center [706, 197] width 9 height 9
checkbox input "true"
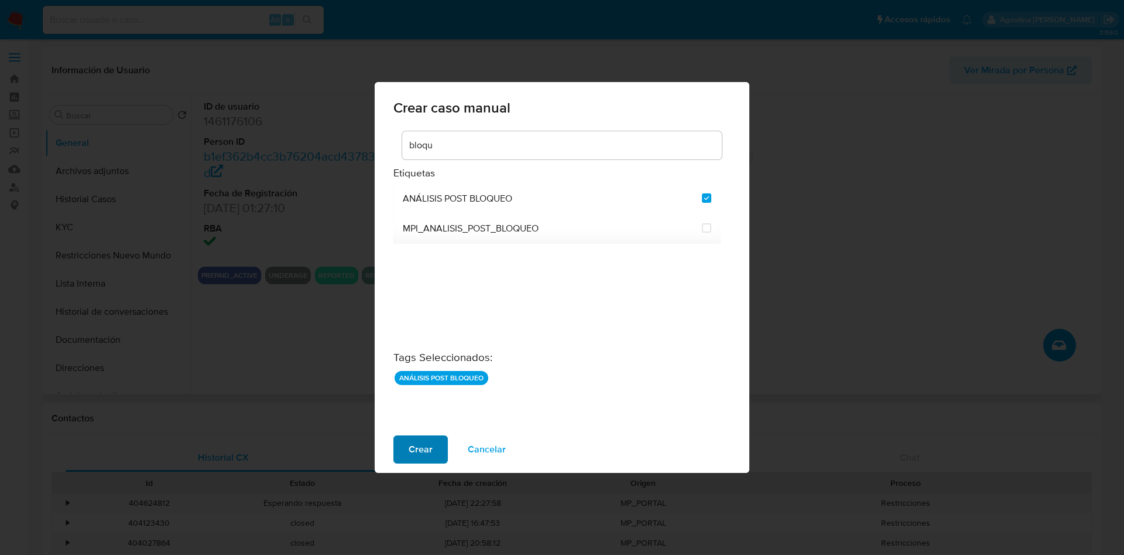
click at [432, 444] on span "Crear" at bounding box center [421, 449] width 24 height 26
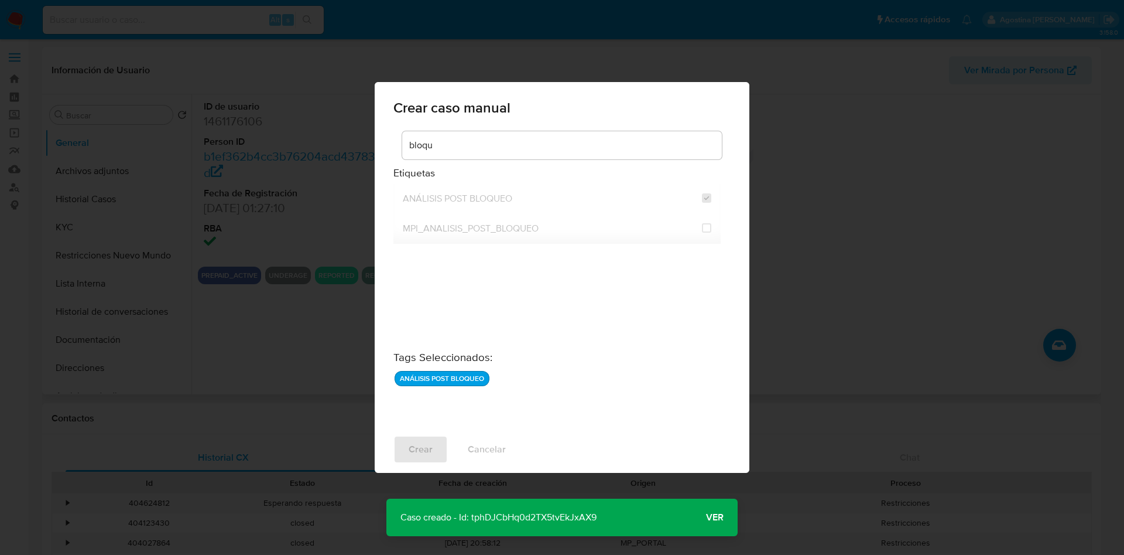
click at [504, 517] on p "Caso creado - Id: tphDJCbHq0d2TX5tvEkJxAX9" at bounding box center [499, 516] width 224 height 37
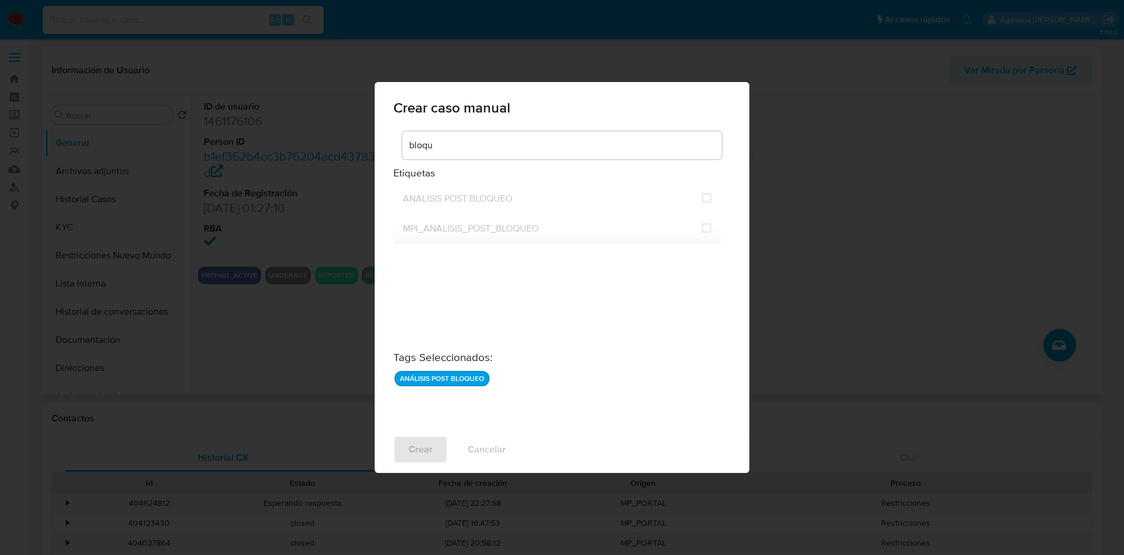
checkbox input "false"
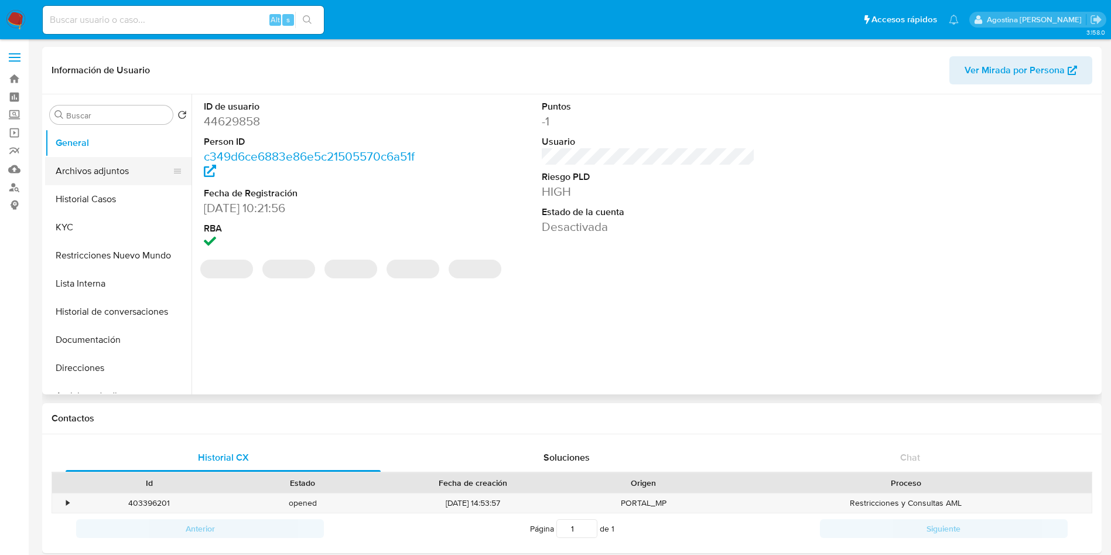
select select "10"
click at [90, 166] on button "Archivos adjuntos" at bounding box center [113, 171] width 137 height 28
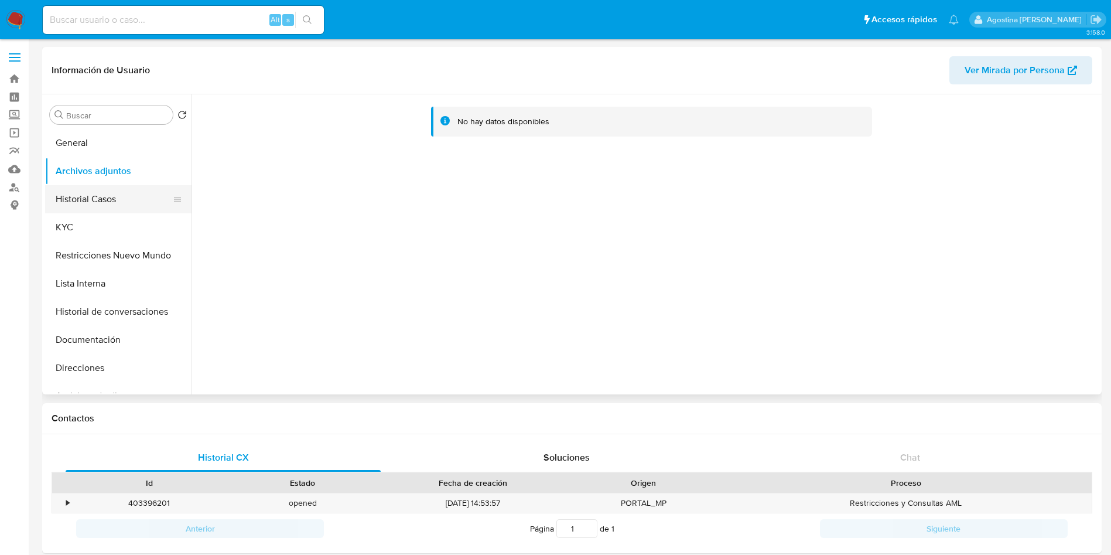
click at [81, 193] on button "Historial Casos" at bounding box center [113, 199] width 137 height 28
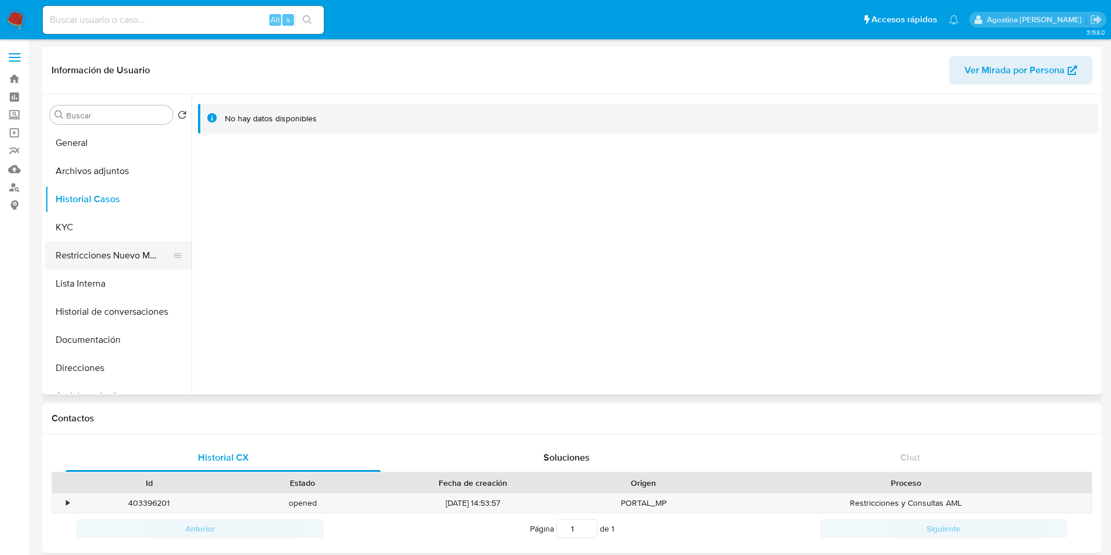
click at [104, 243] on button "Restricciones Nuevo Mundo" at bounding box center [113, 255] width 137 height 28
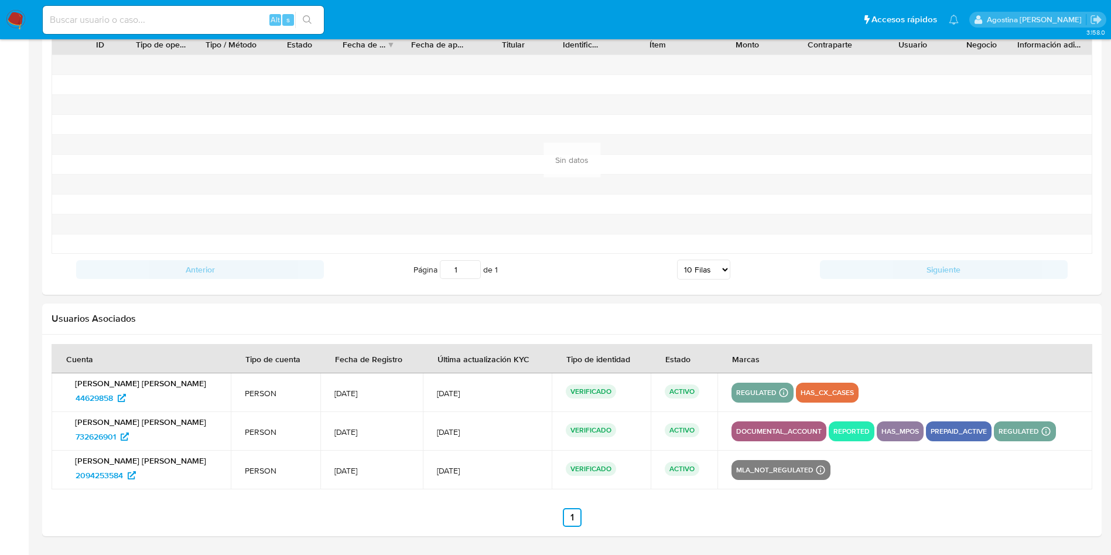
scroll to position [1048, 0]
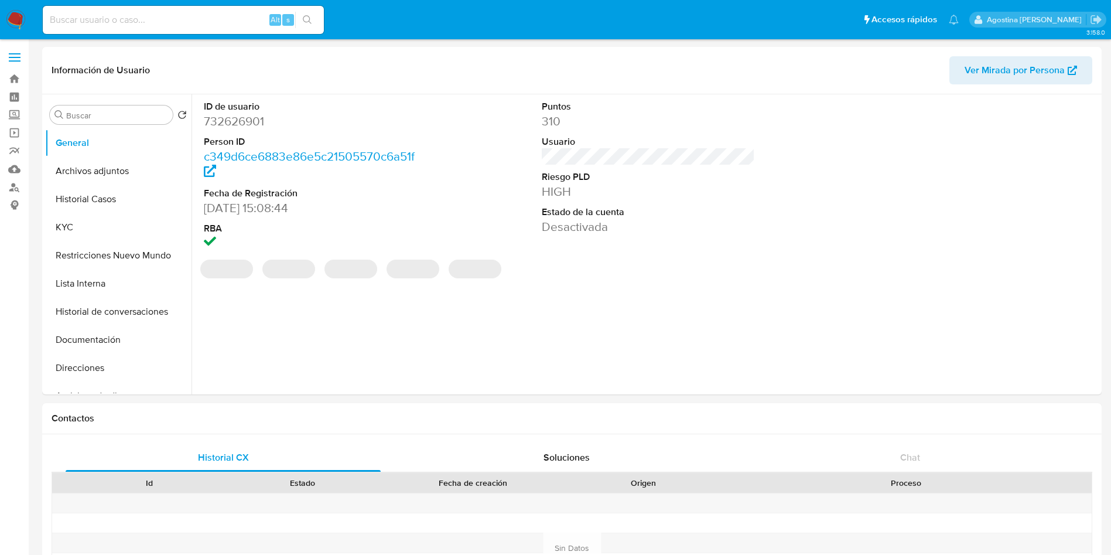
select select "10"
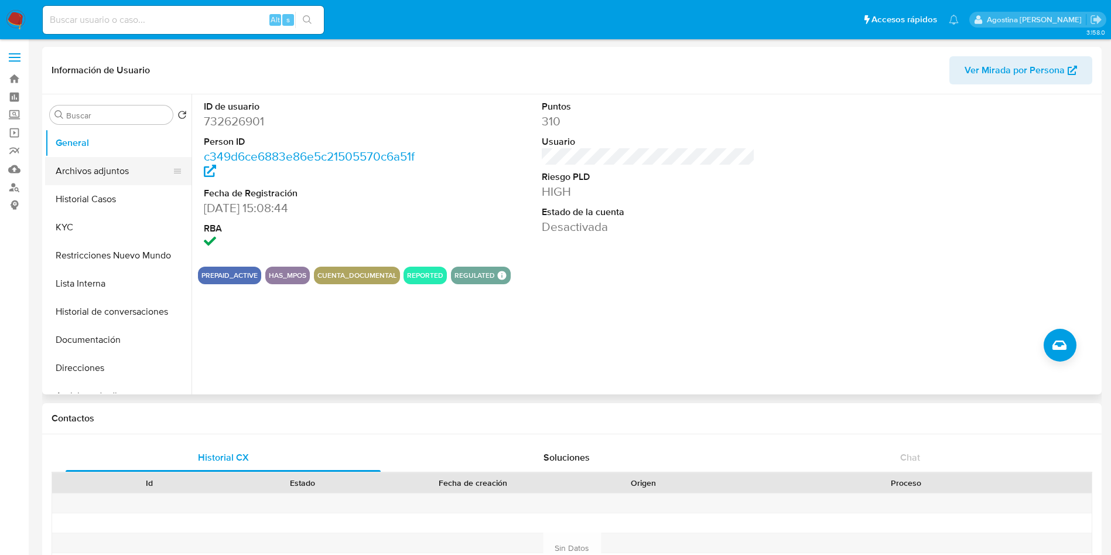
click at [116, 176] on button "Archivos adjuntos" at bounding box center [113, 171] width 137 height 28
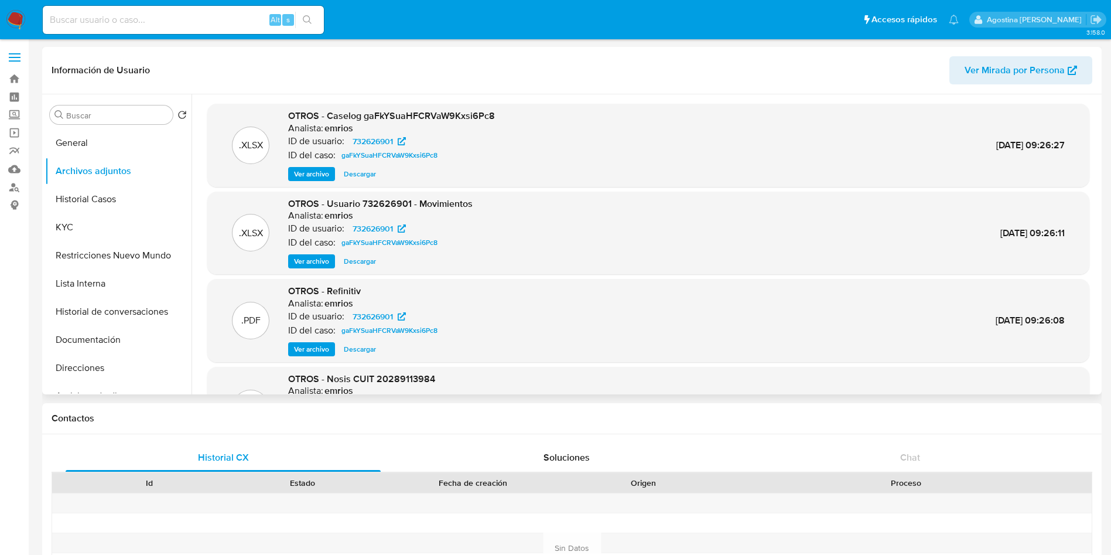
click at [316, 172] on span "Ver archivo" at bounding box center [311, 174] width 35 height 12
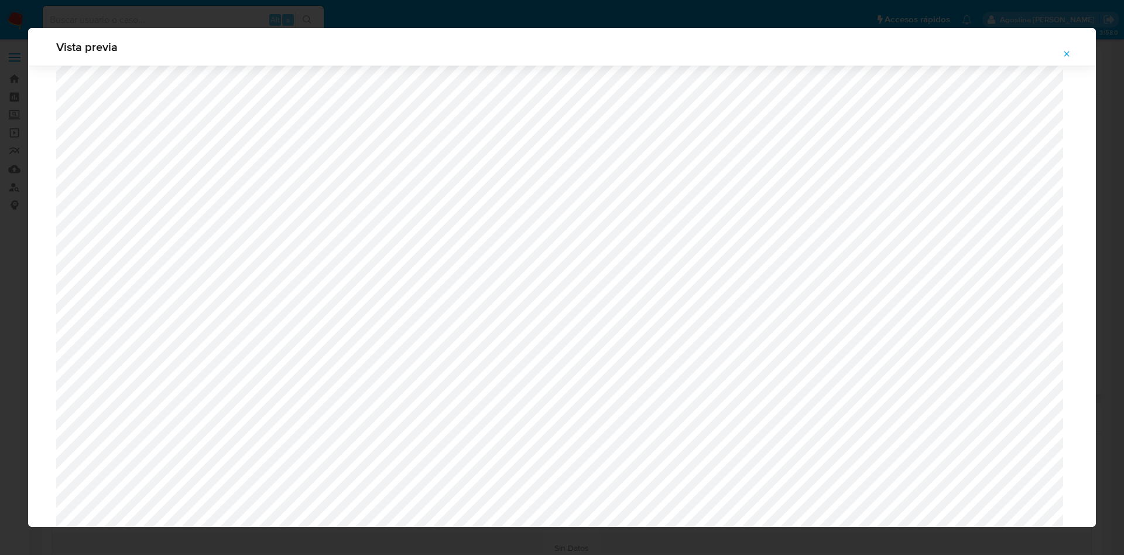
scroll to position [855, 0]
click at [1066, 62] on button "Attachment preview" at bounding box center [1067, 54] width 26 height 19
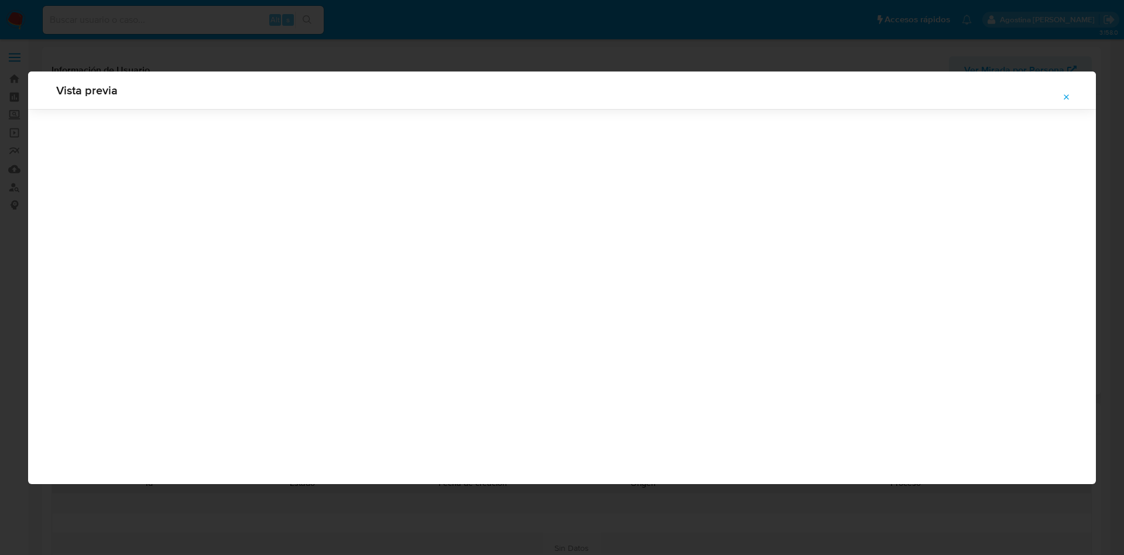
scroll to position [0, 0]
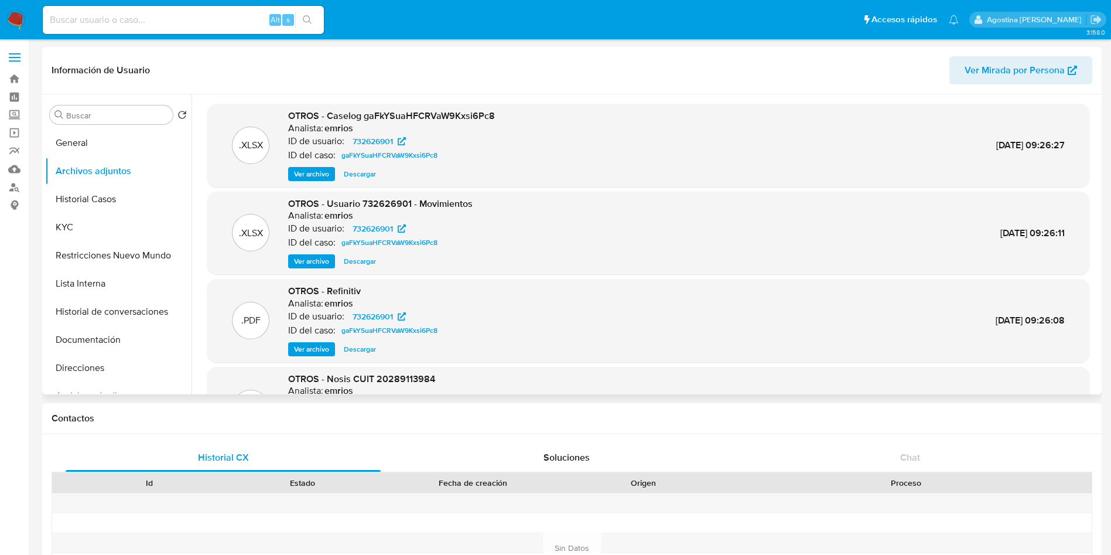
click at [321, 180] on span "Ver archivo" at bounding box center [311, 174] width 35 height 12
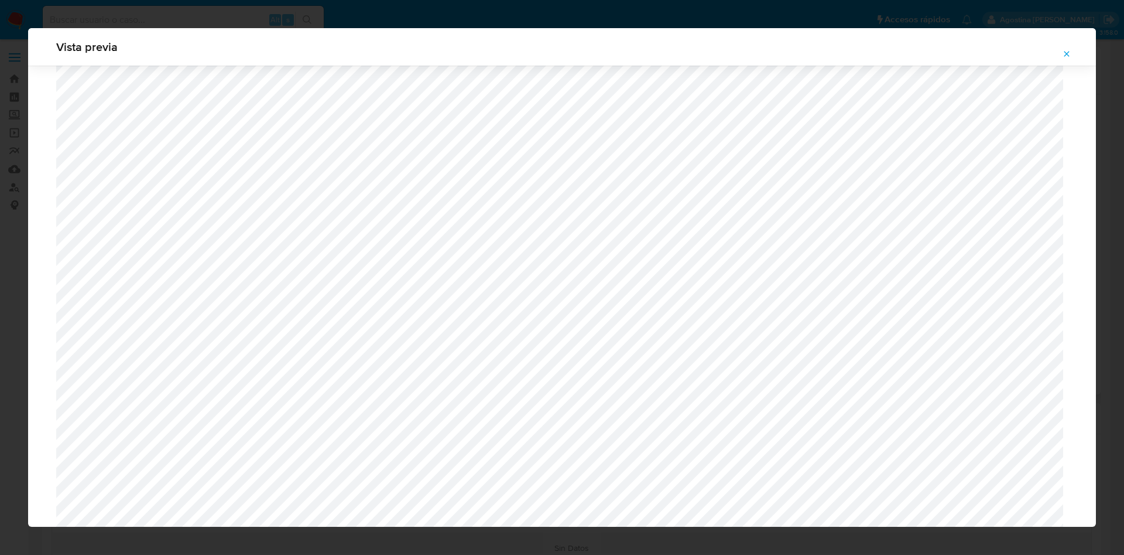
scroll to position [591, 0]
